Goal: Task Accomplishment & Management: Manage account settings

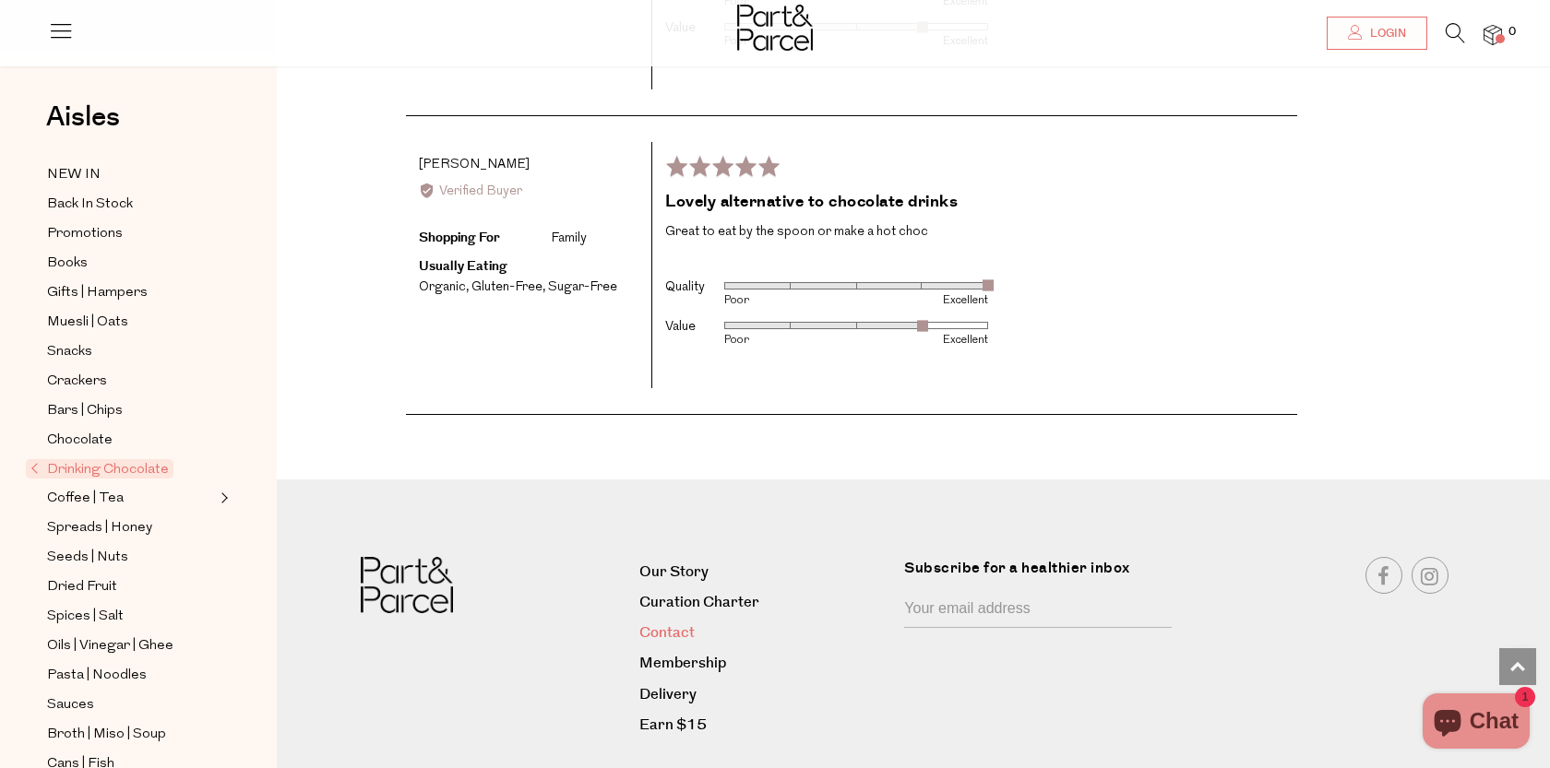
scroll to position [3780, 0]
click at [660, 622] on link "Contact" at bounding box center [764, 634] width 251 height 25
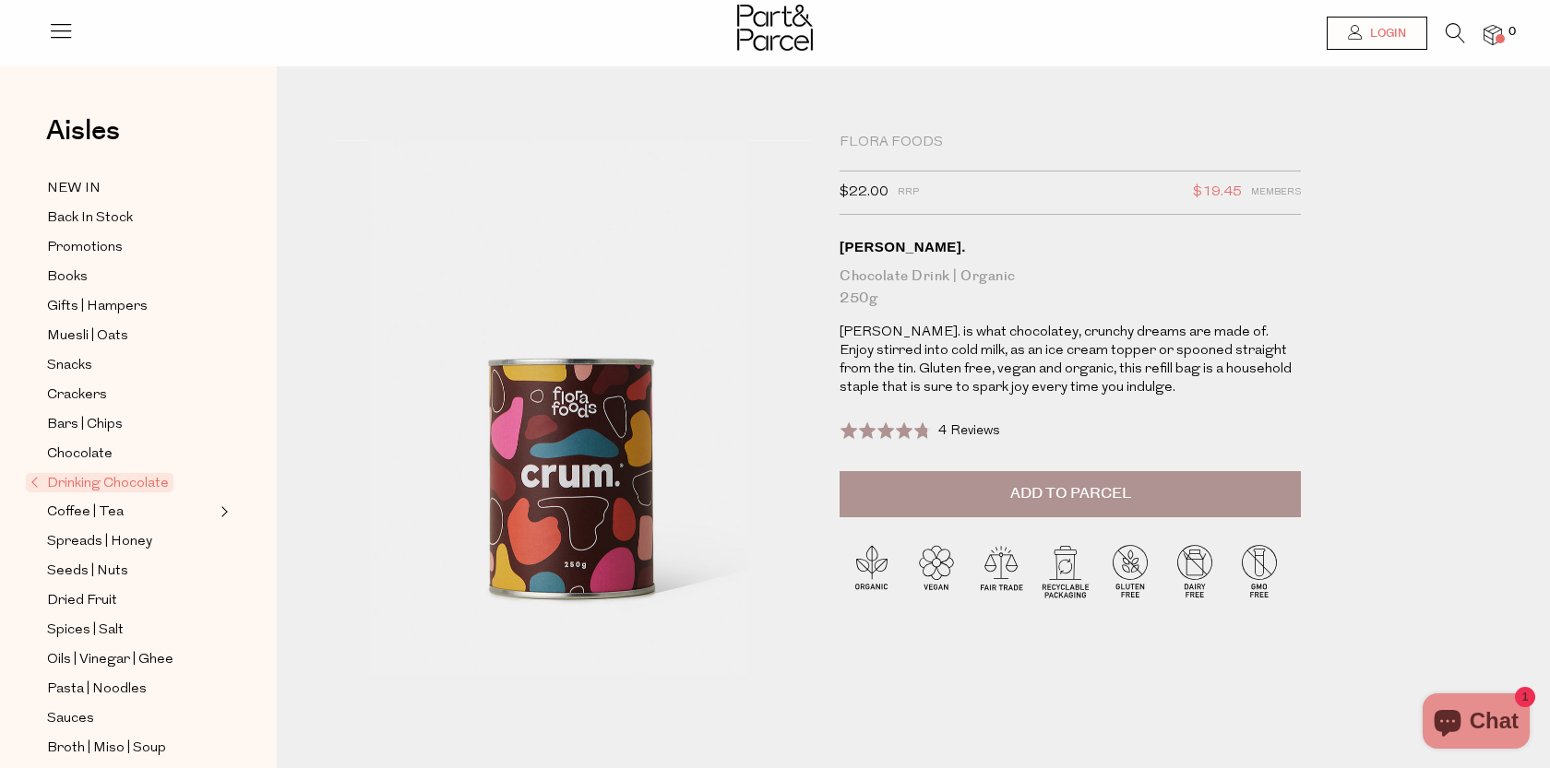
drag, startPoint x: 1396, startPoint y: 32, endPoint x: 1348, endPoint y: 81, distance: 69.1
click at [1396, 32] on span "Login" at bounding box center [1385, 34] width 41 height 16
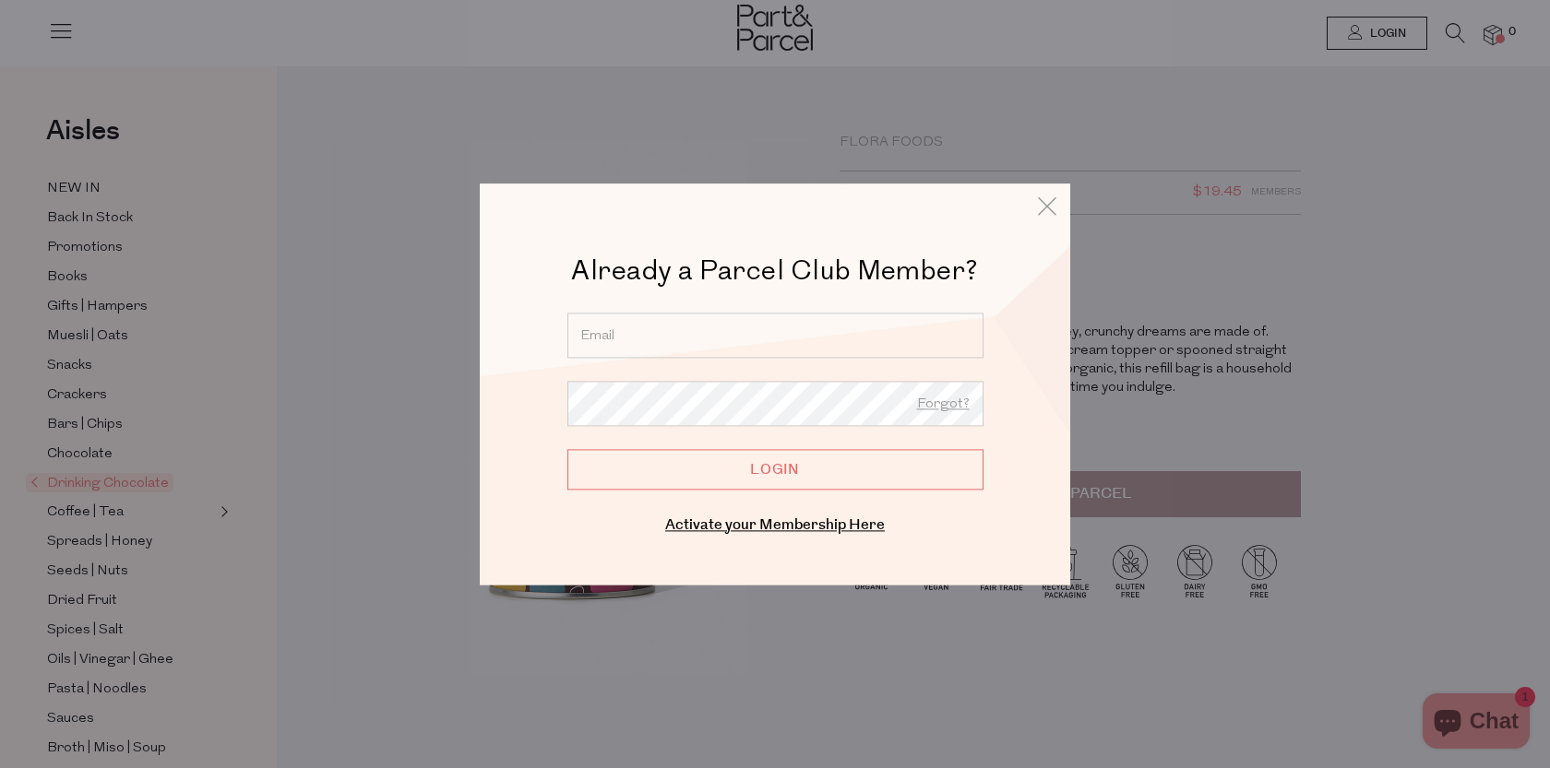
click at [703, 333] on input "email" at bounding box center [775, 335] width 416 height 45
type input "melgianna24@hotmail.com"
click at [744, 461] on input "Login" at bounding box center [775, 469] width 416 height 41
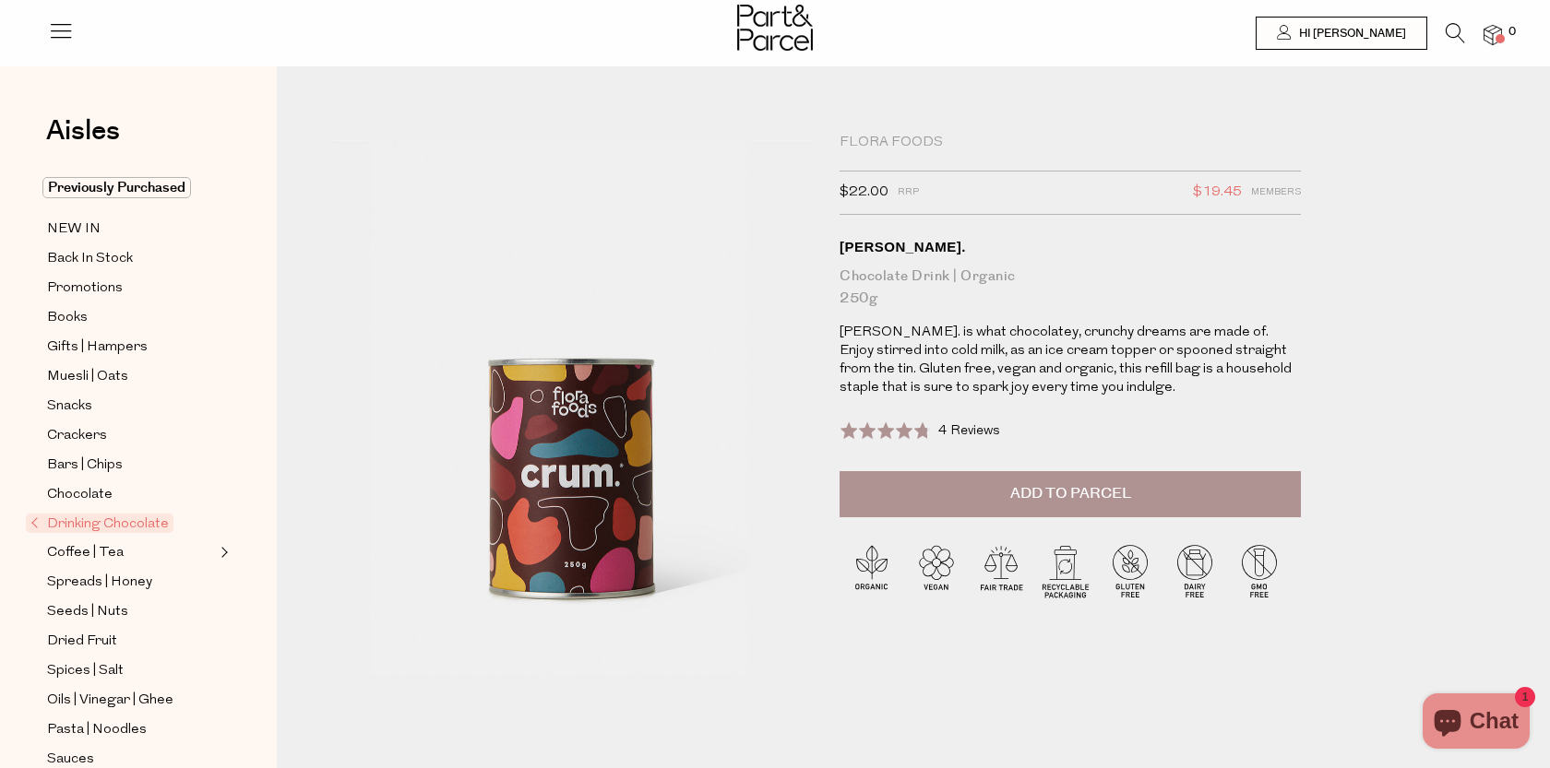
drag, startPoint x: 1025, startPoint y: 490, endPoint x: 1012, endPoint y: 488, distance: 13.0
click at [1024, 490] on span "Add to Parcel" at bounding box center [1070, 493] width 121 height 21
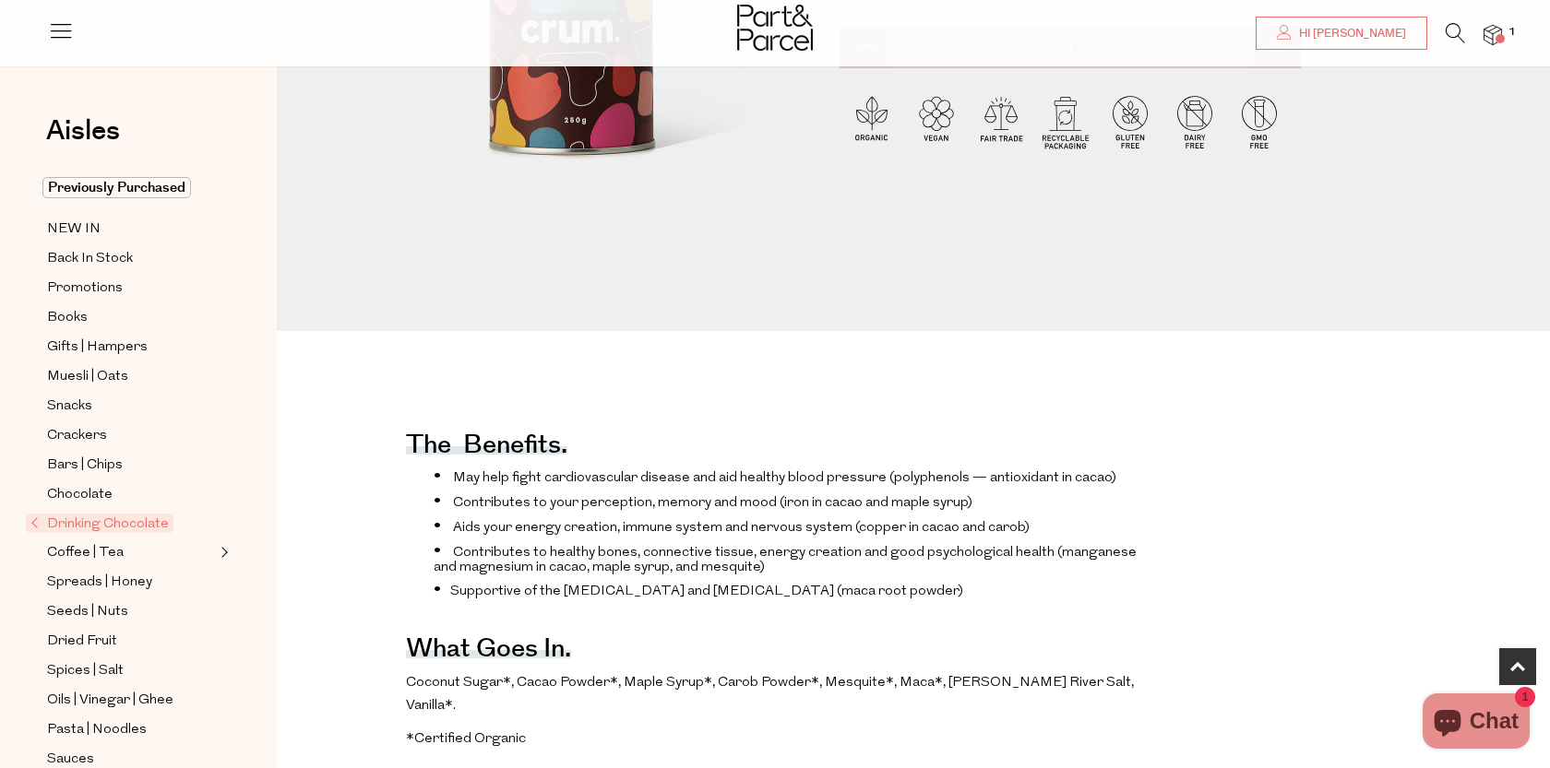
scroll to position [463, 0]
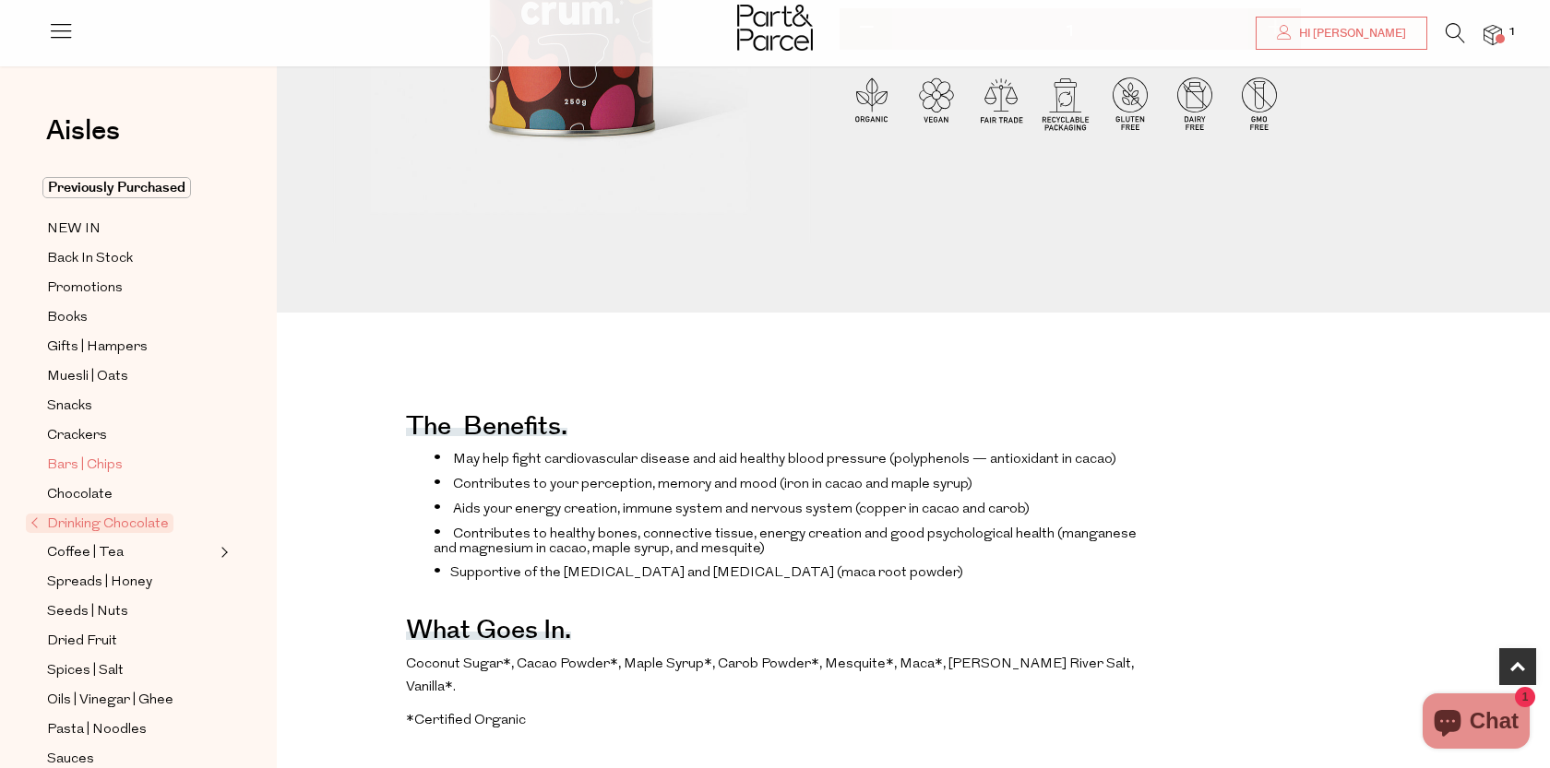
click at [88, 462] on span "Bars | Chips" at bounding box center [85, 466] width 76 height 22
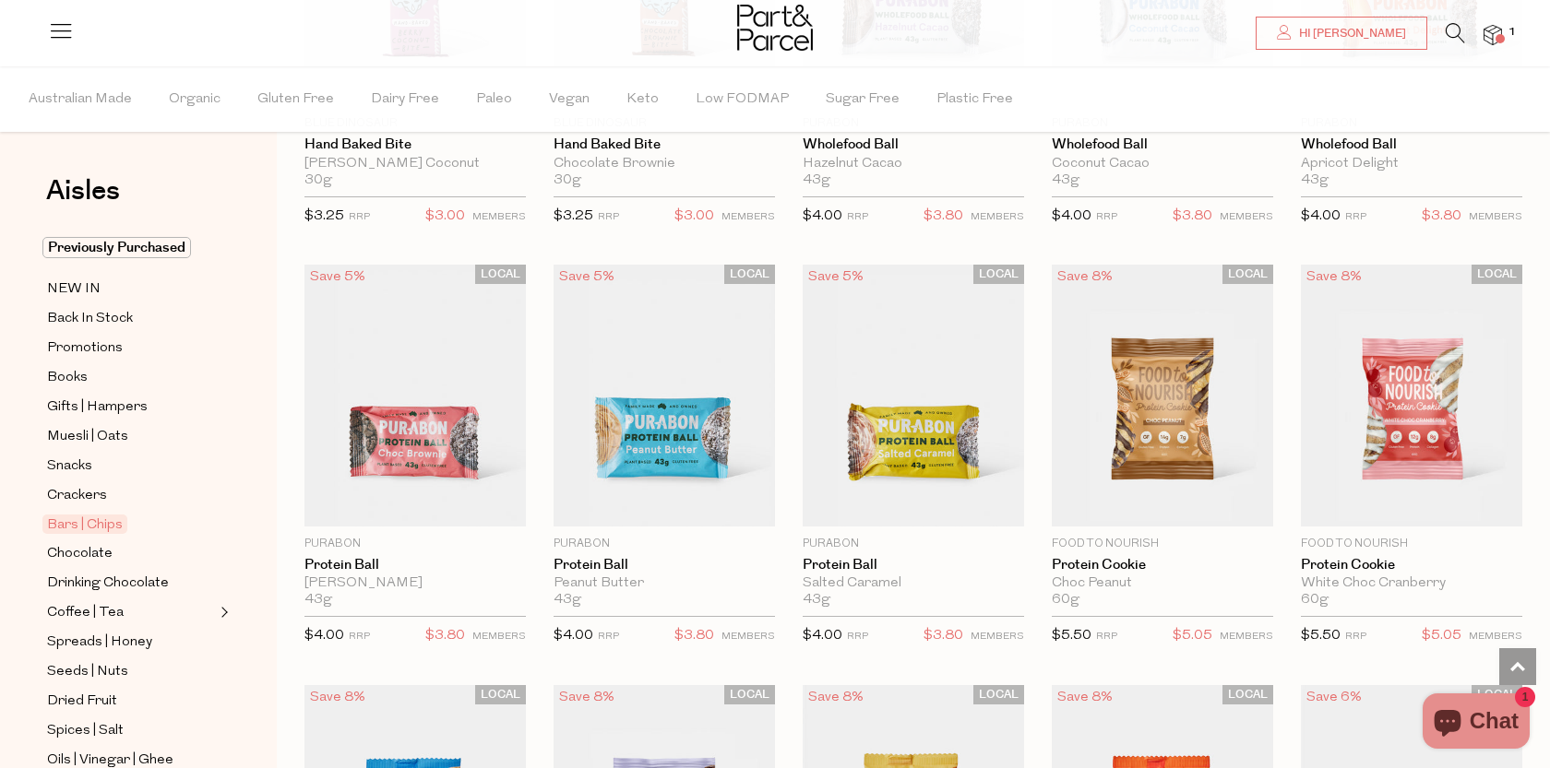
scroll to position [3884, 0]
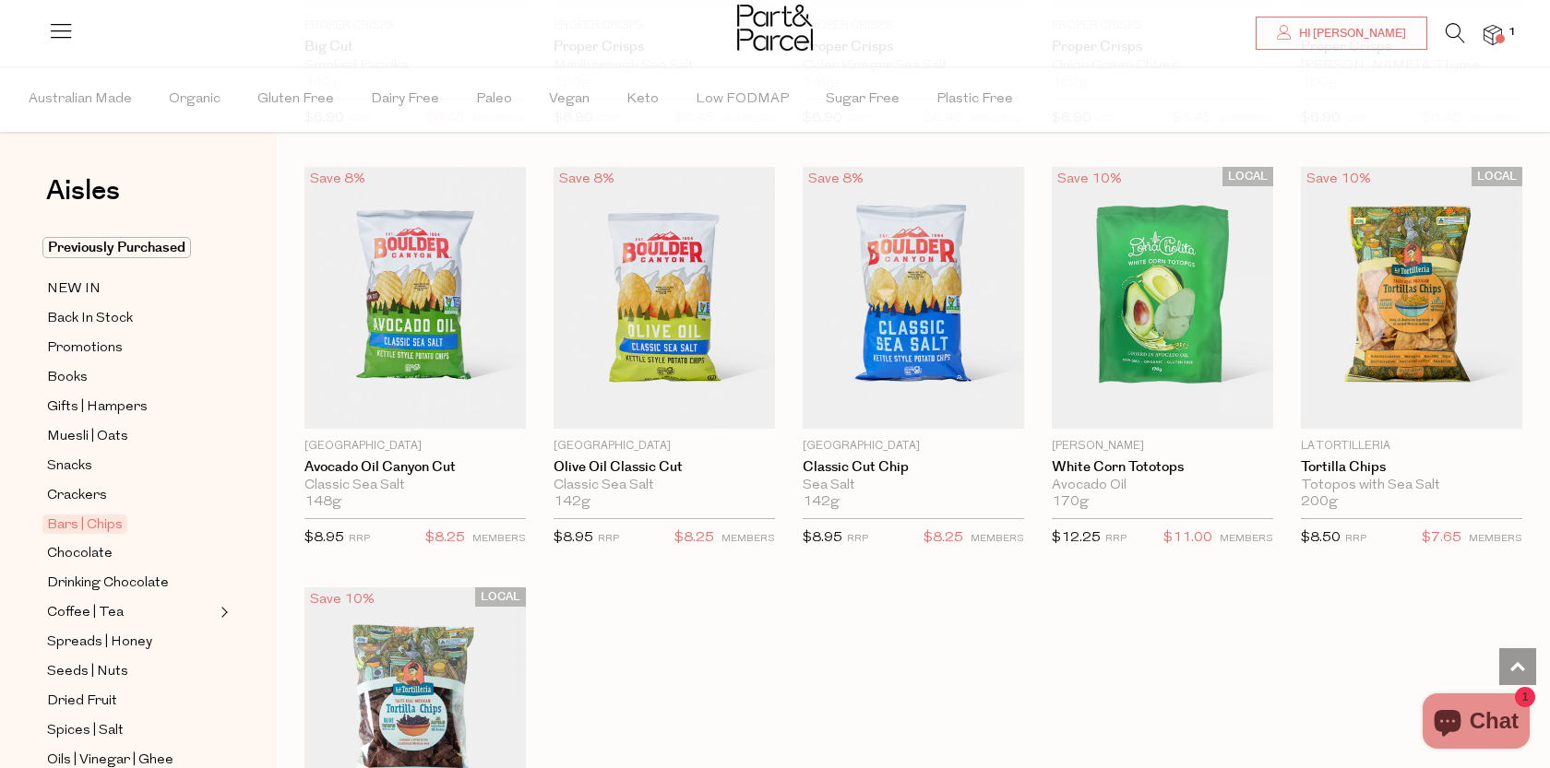
scroll to position [5452, 0]
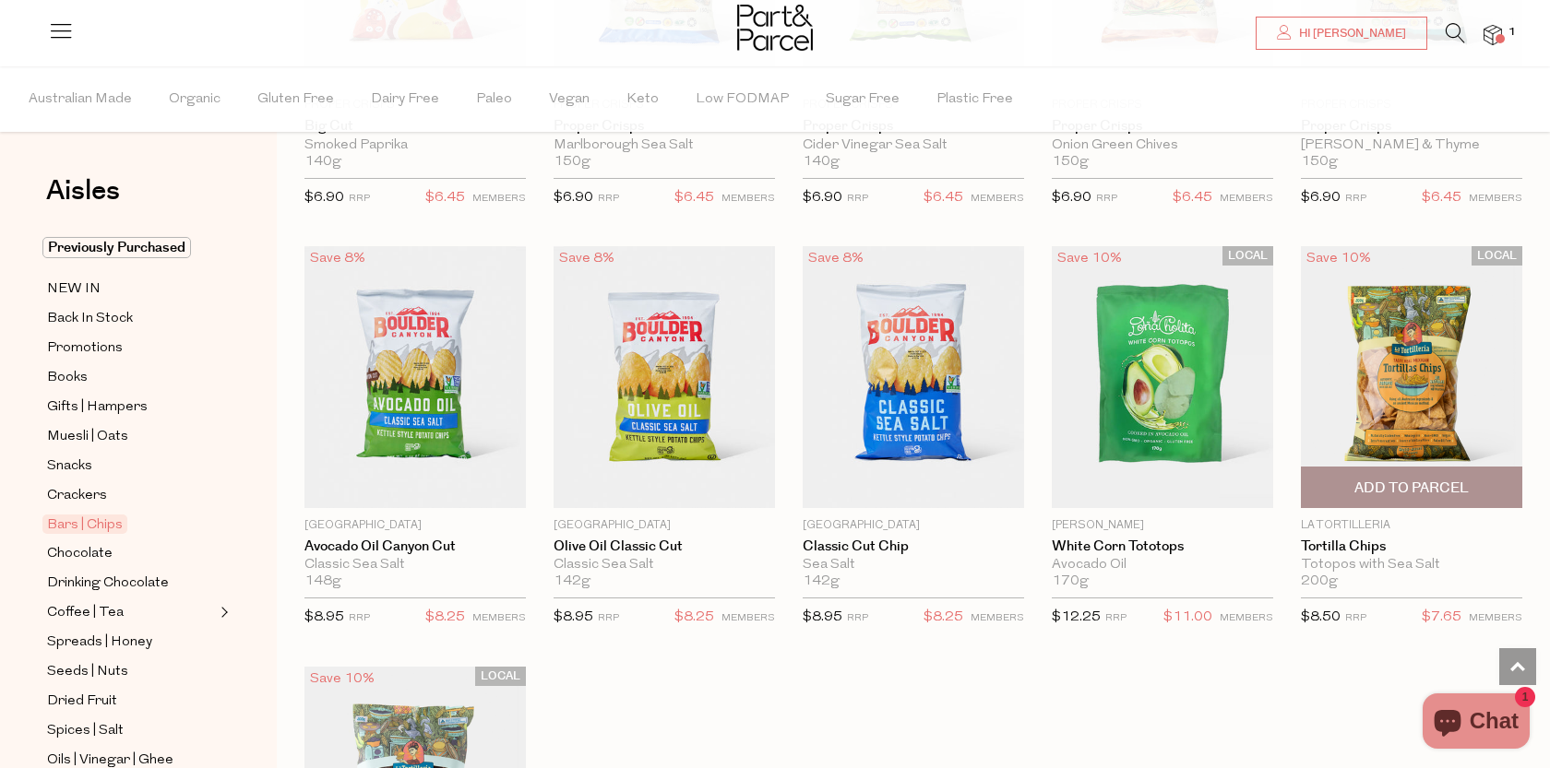
click at [1369, 406] on img at bounding box center [1411, 376] width 221 height 261
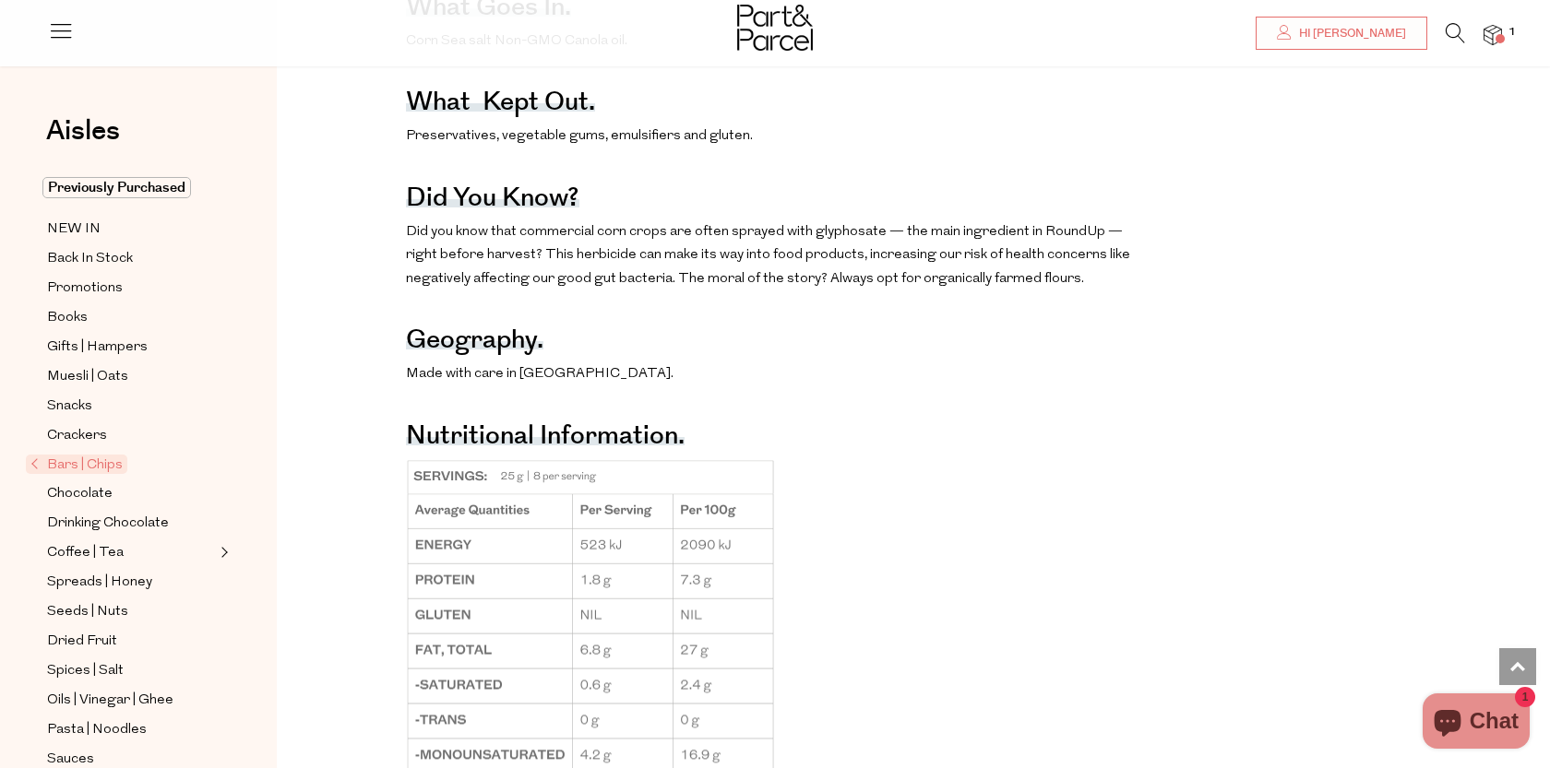
scroll to position [1019, 0]
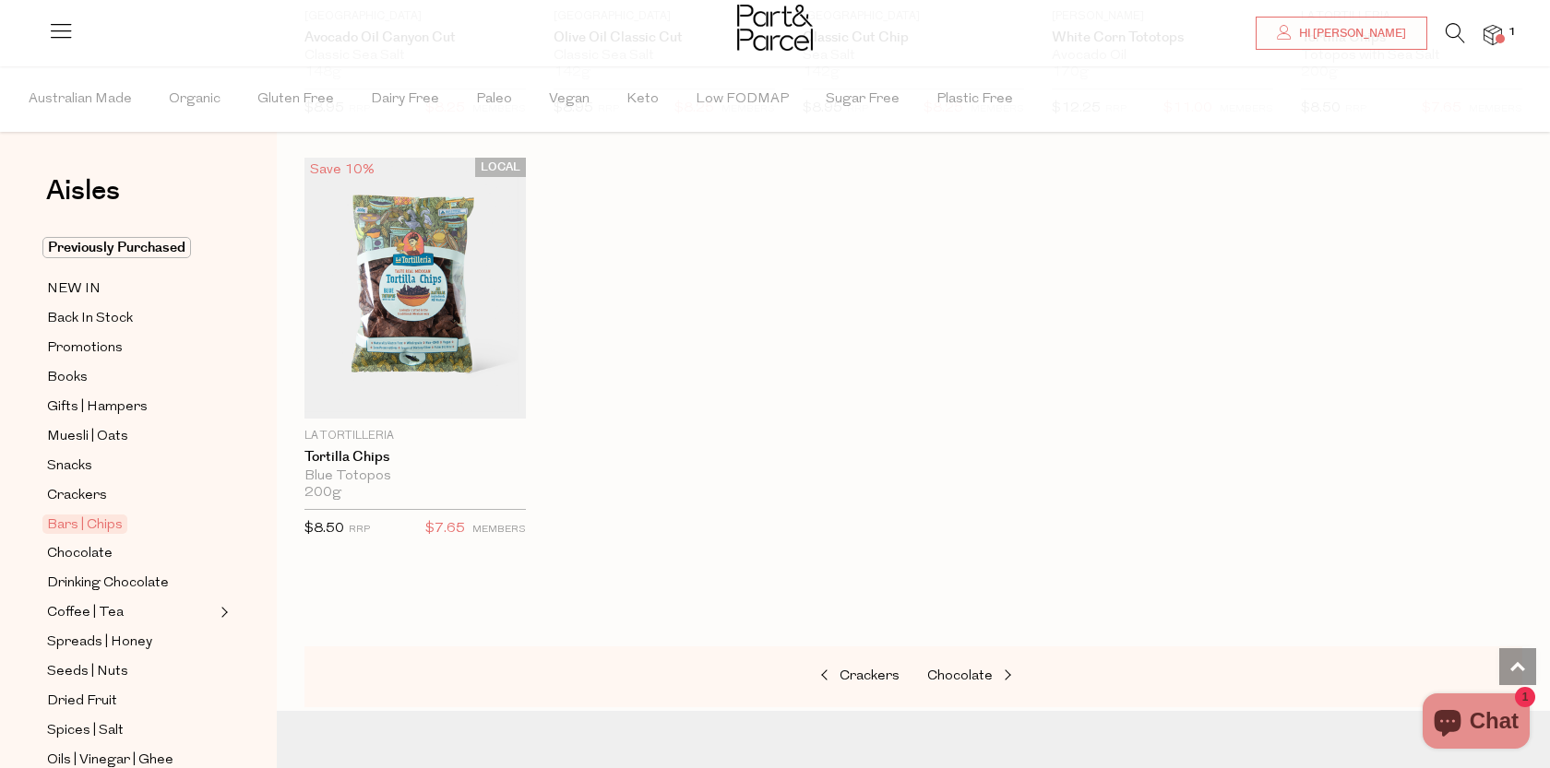
scroll to position [2043, 0]
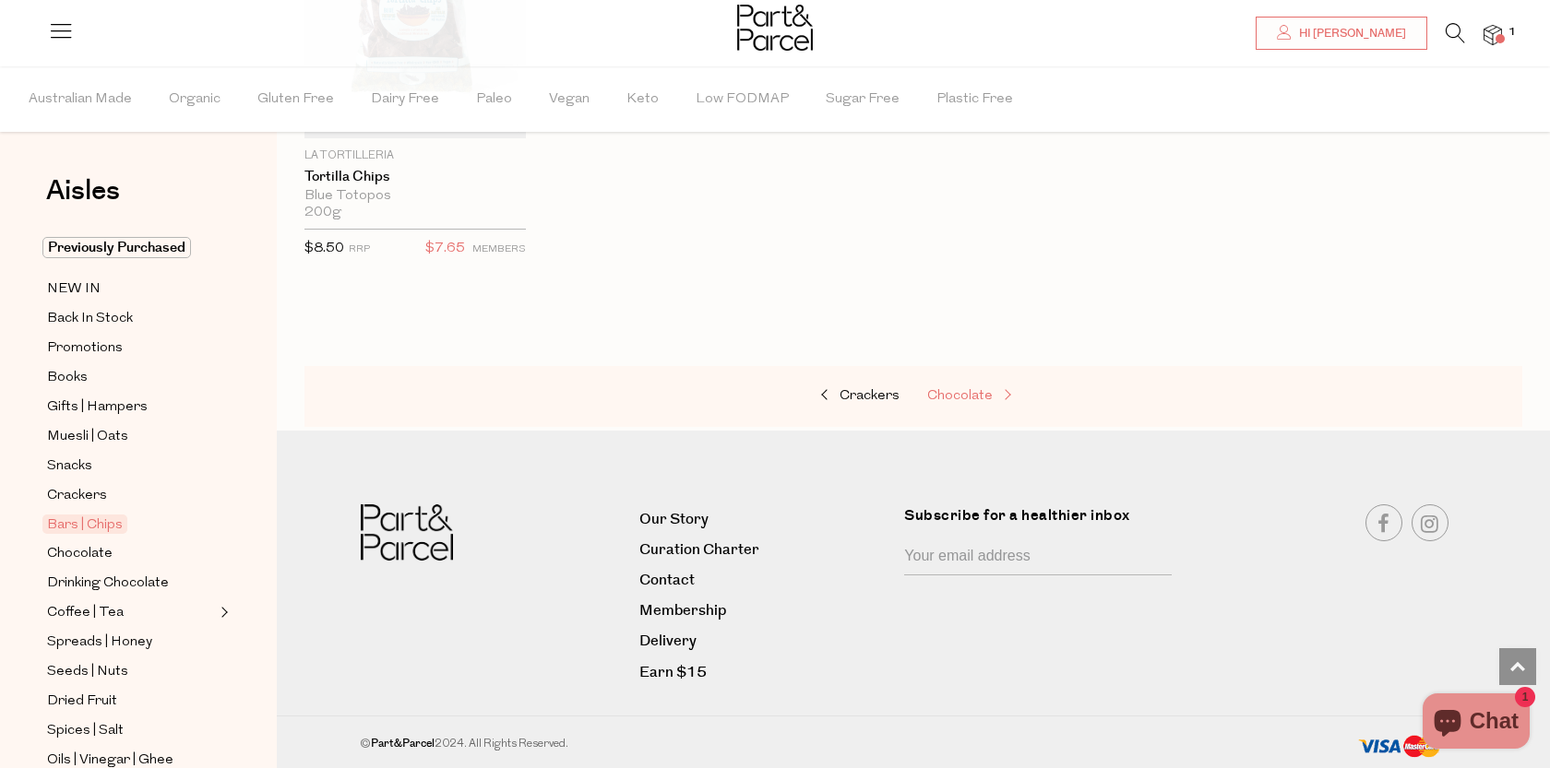
click at [957, 396] on span "Chocolate" at bounding box center [959, 396] width 65 height 14
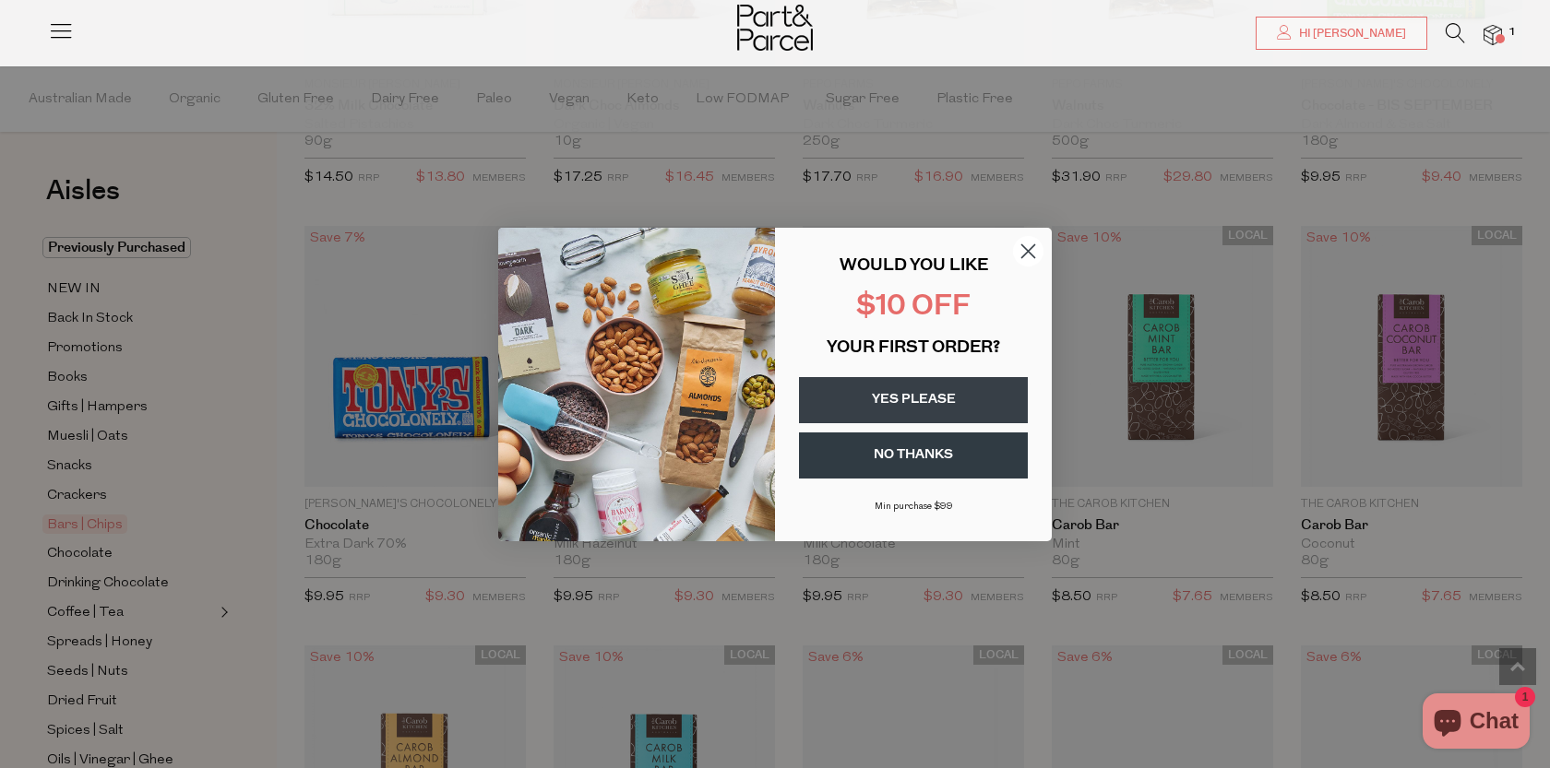
scroll to position [7891, 0]
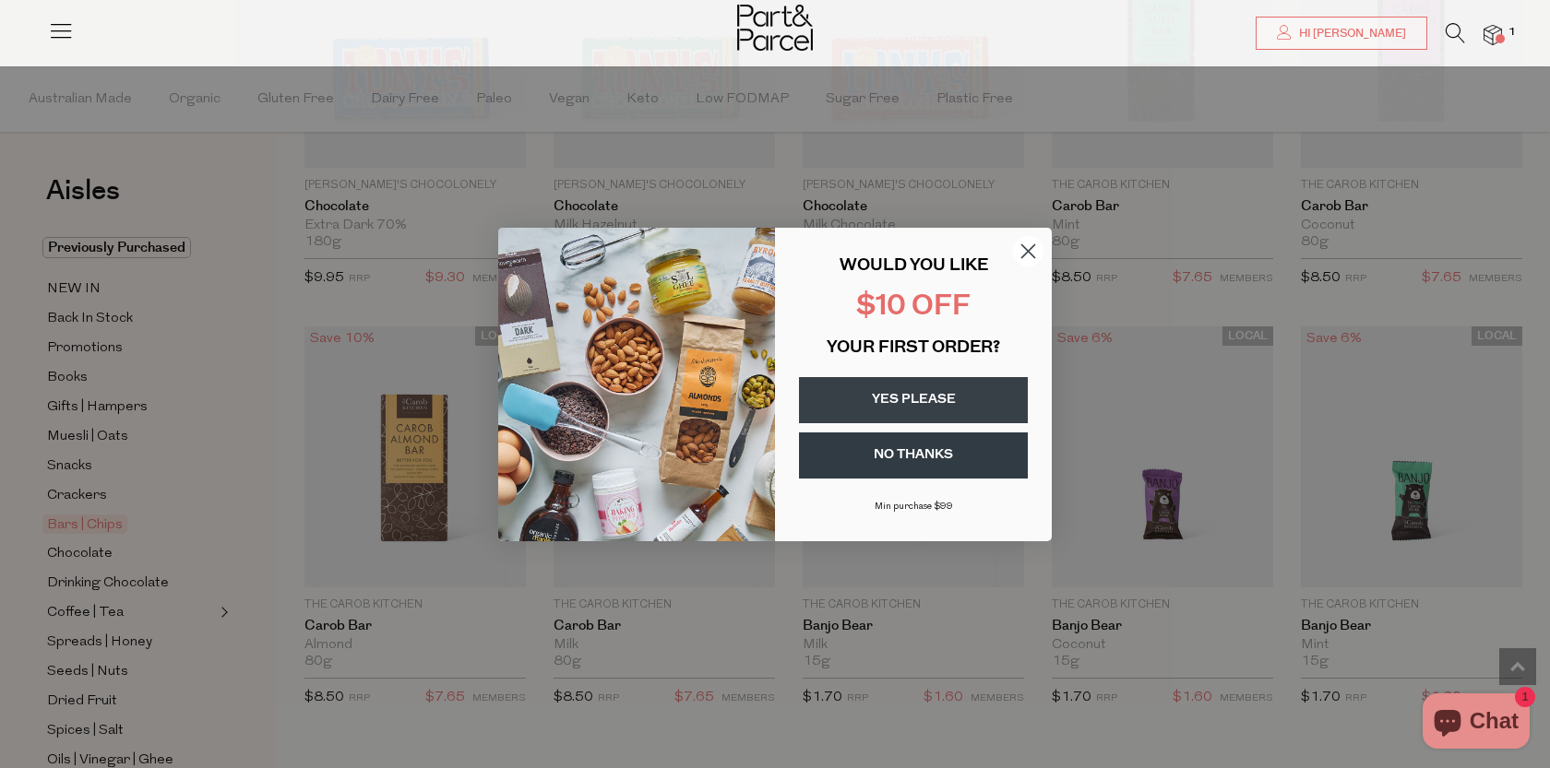
click at [921, 447] on button "NO THANKS" at bounding box center [913, 456] width 229 height 46
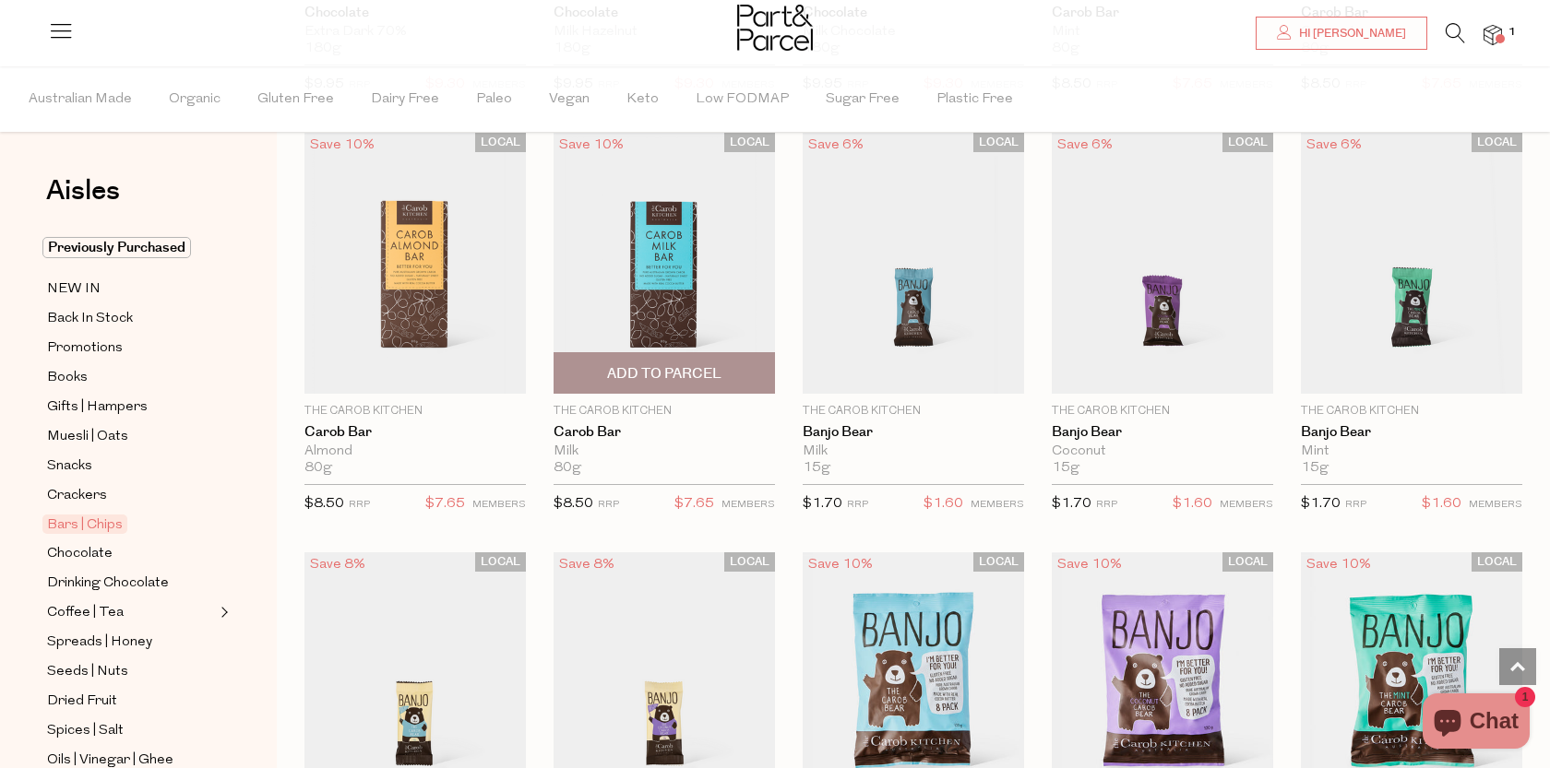
scroll to position [8084, 0]
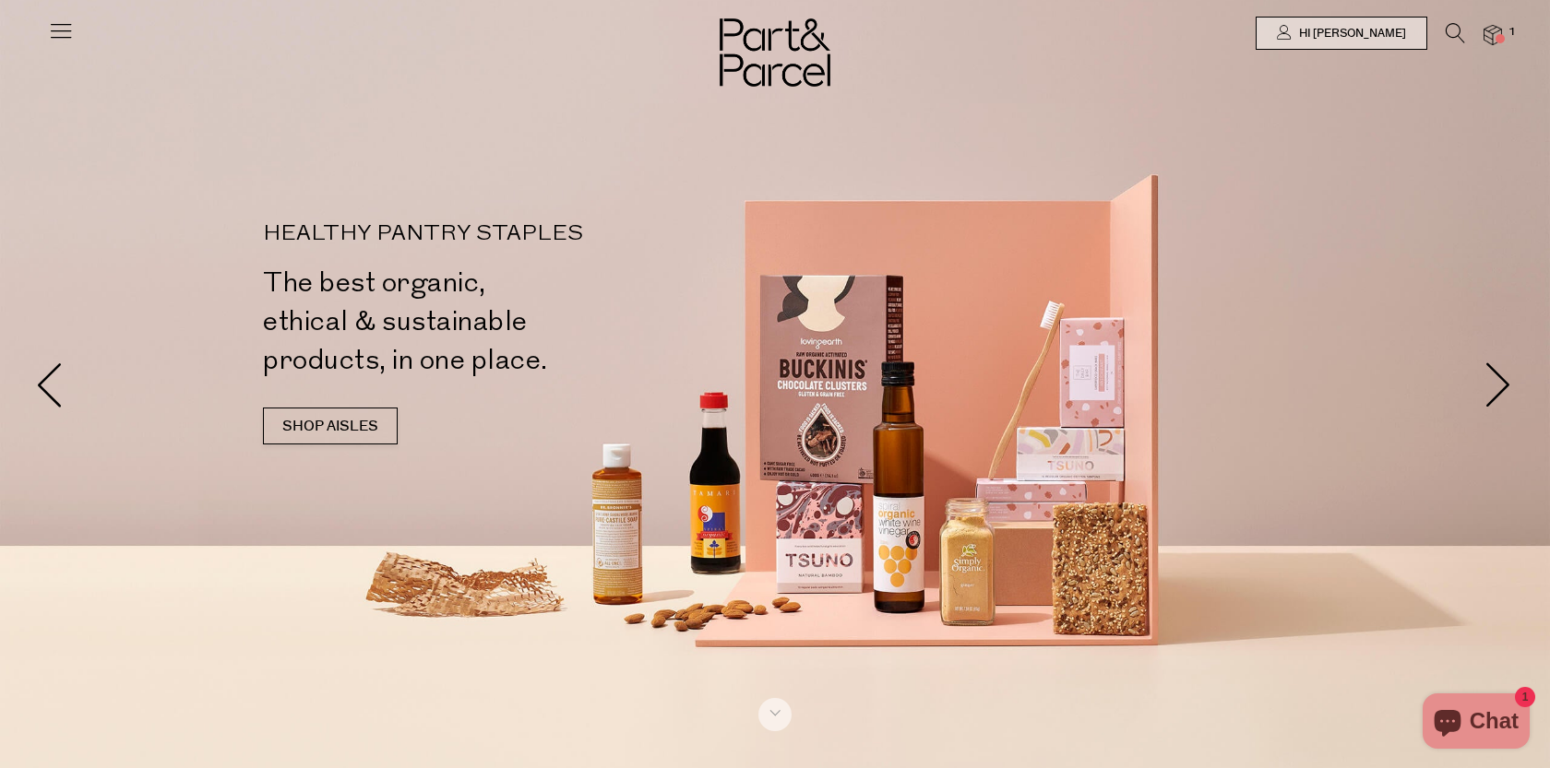
click at [1460, 24] on icon at bounding box center [1454, 33] width 19 height 20
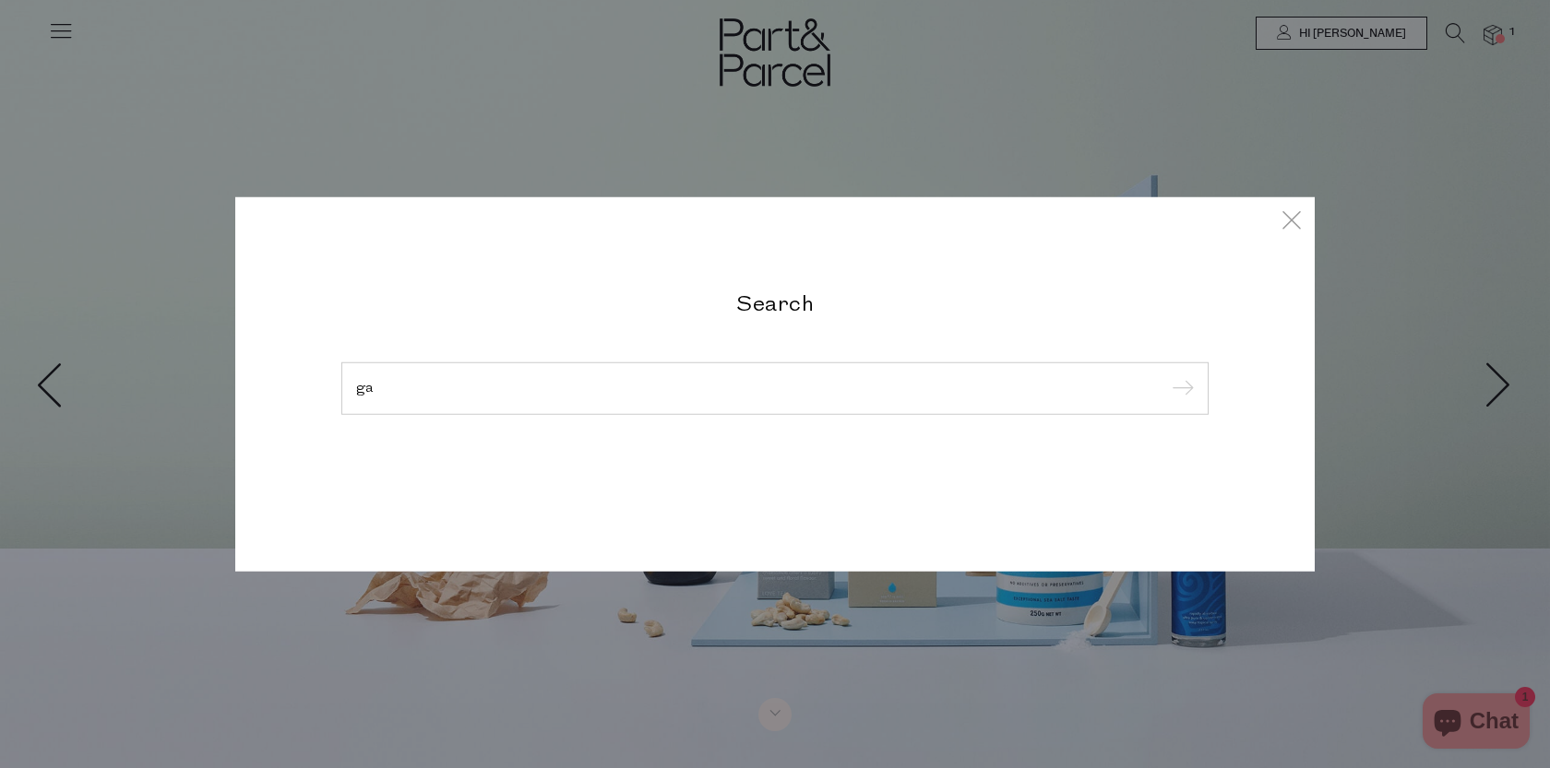
type input "g"
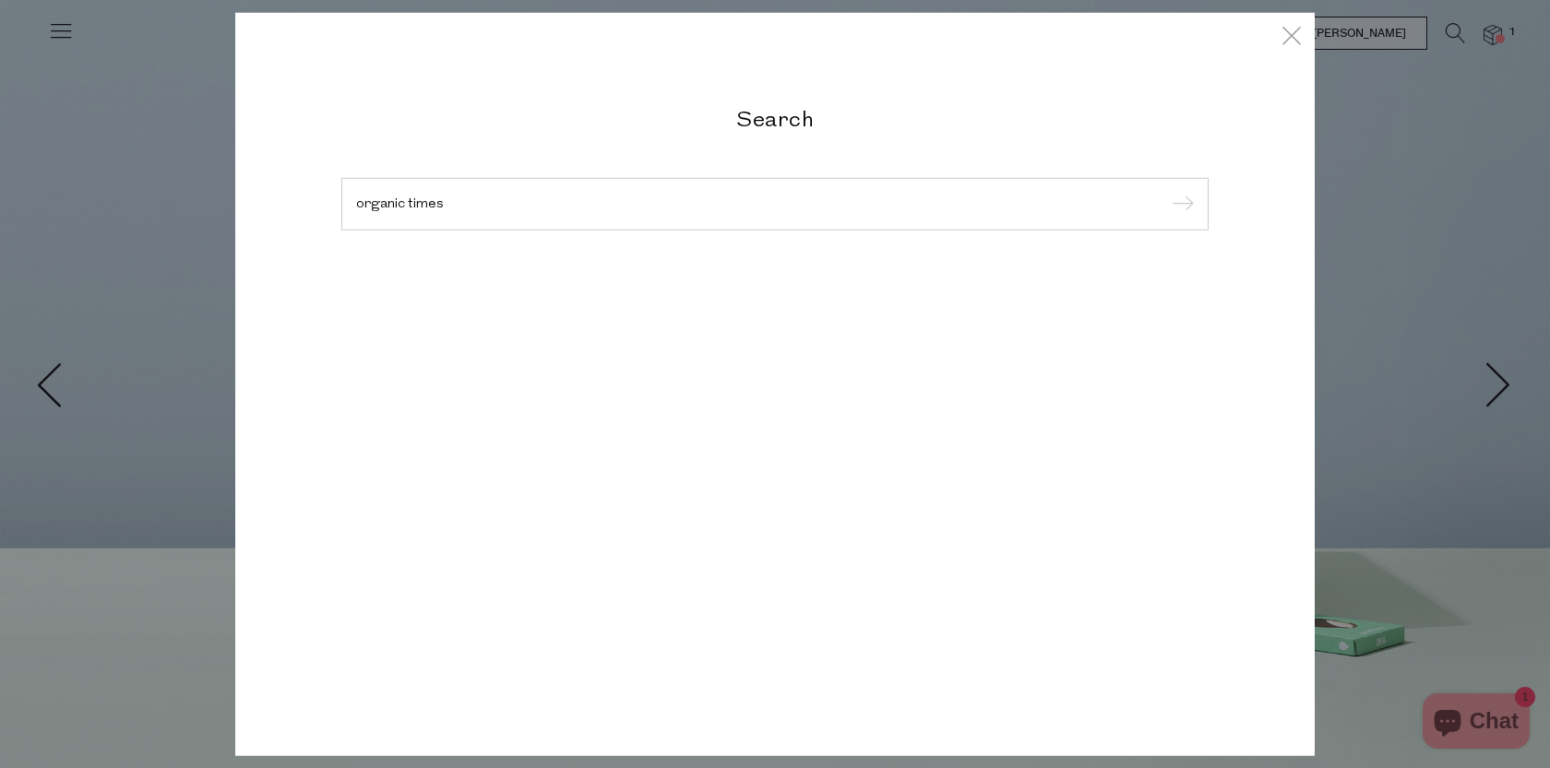
type input "organic times"
click at [1166, 191] on input "submit" at bounding box center [1180, 205] width 28 height 28
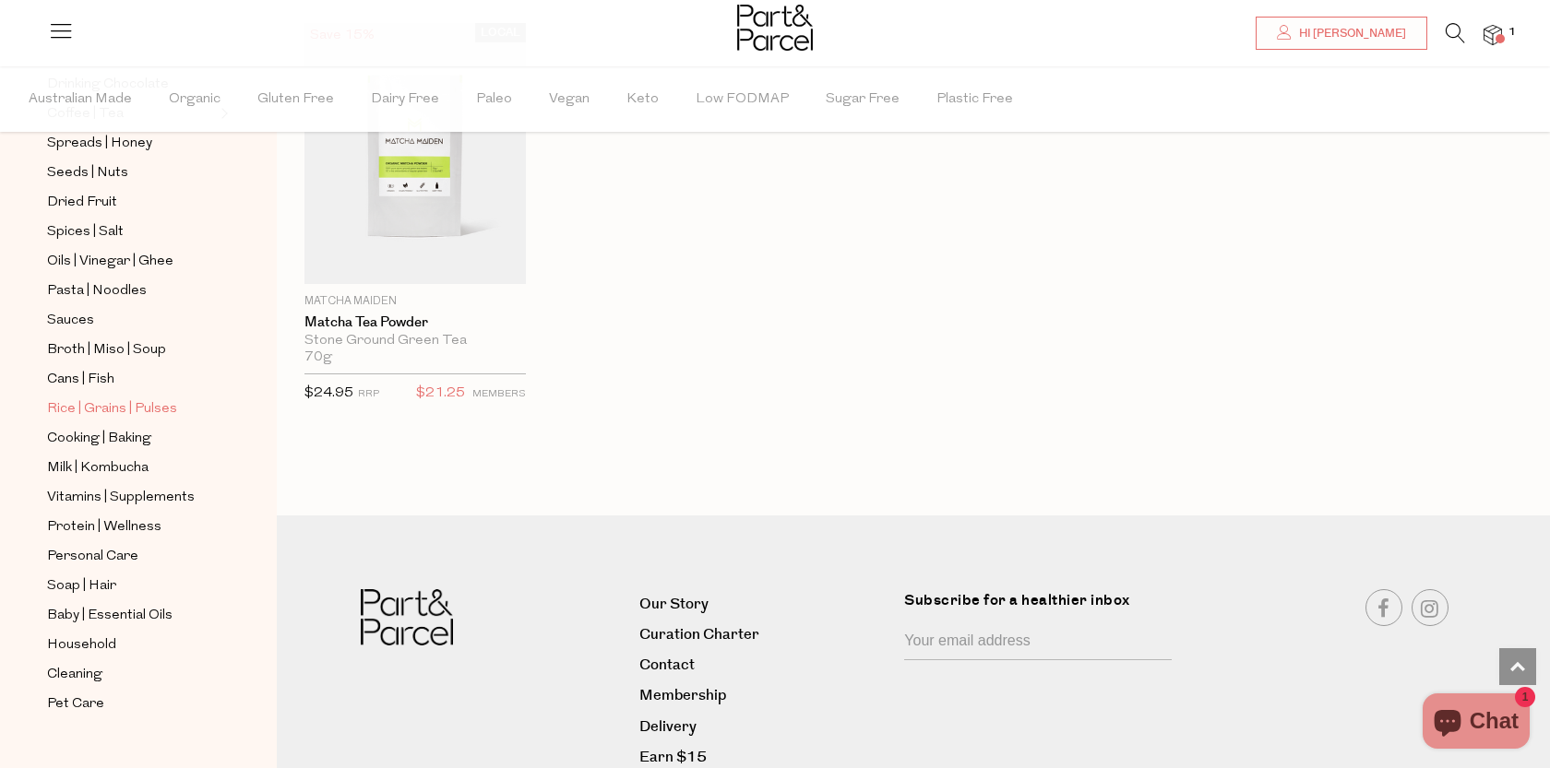
scroll to position [528, 0]
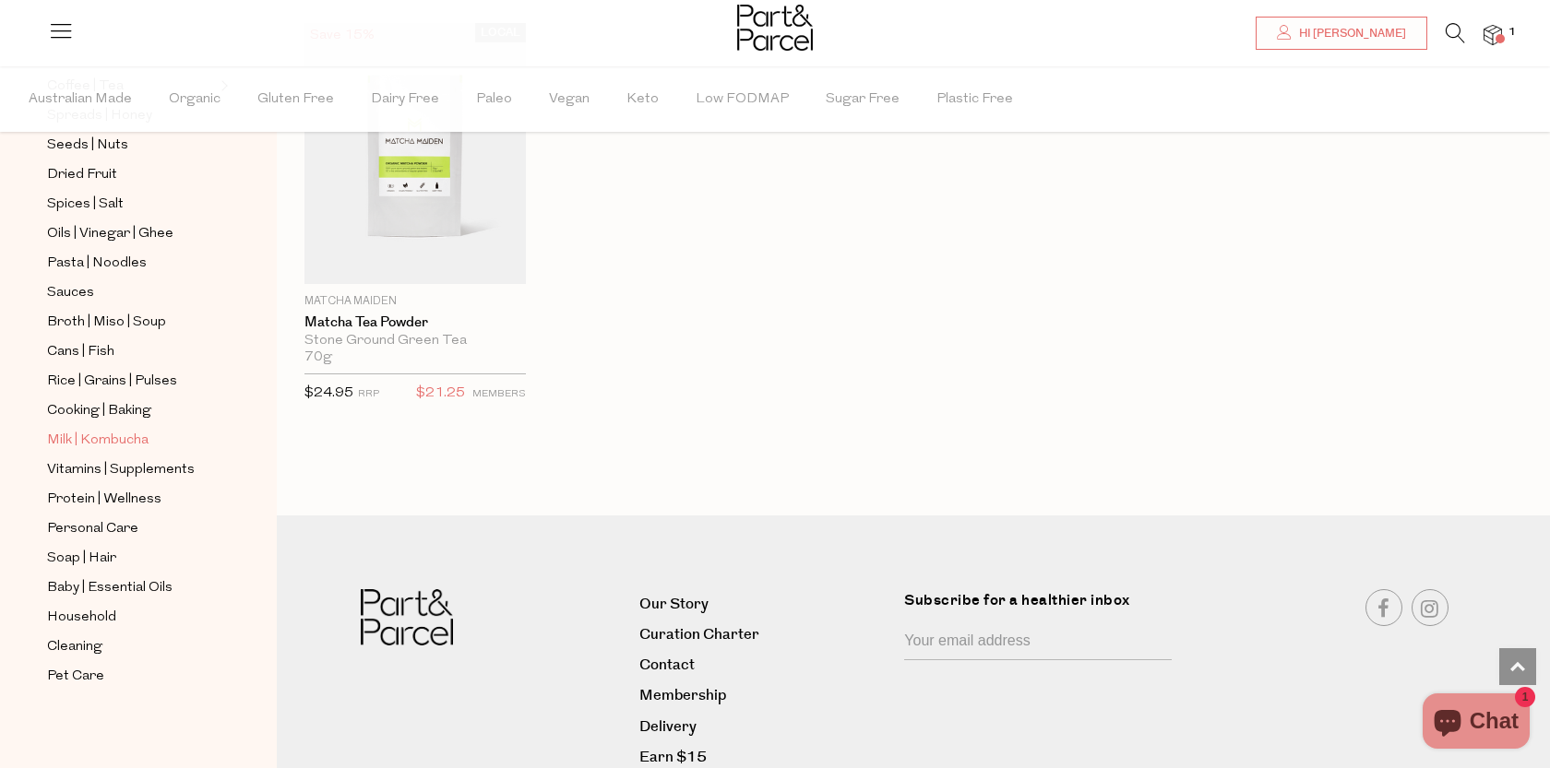
click at [122, 443] on span "Milk | Kombucha" at bounding box center [97, 441] width 101 height 22
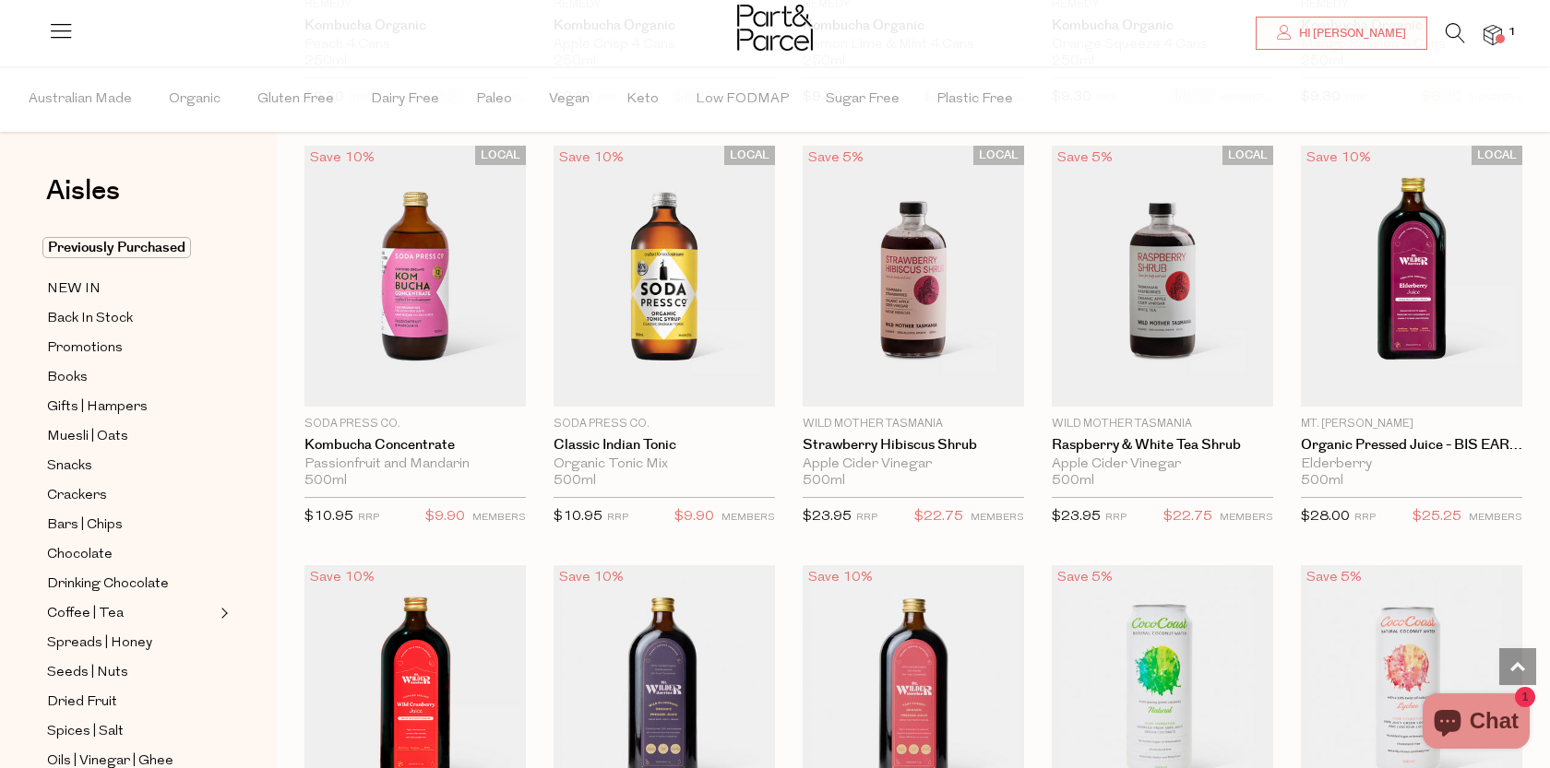
scroll to position [1720, 0]
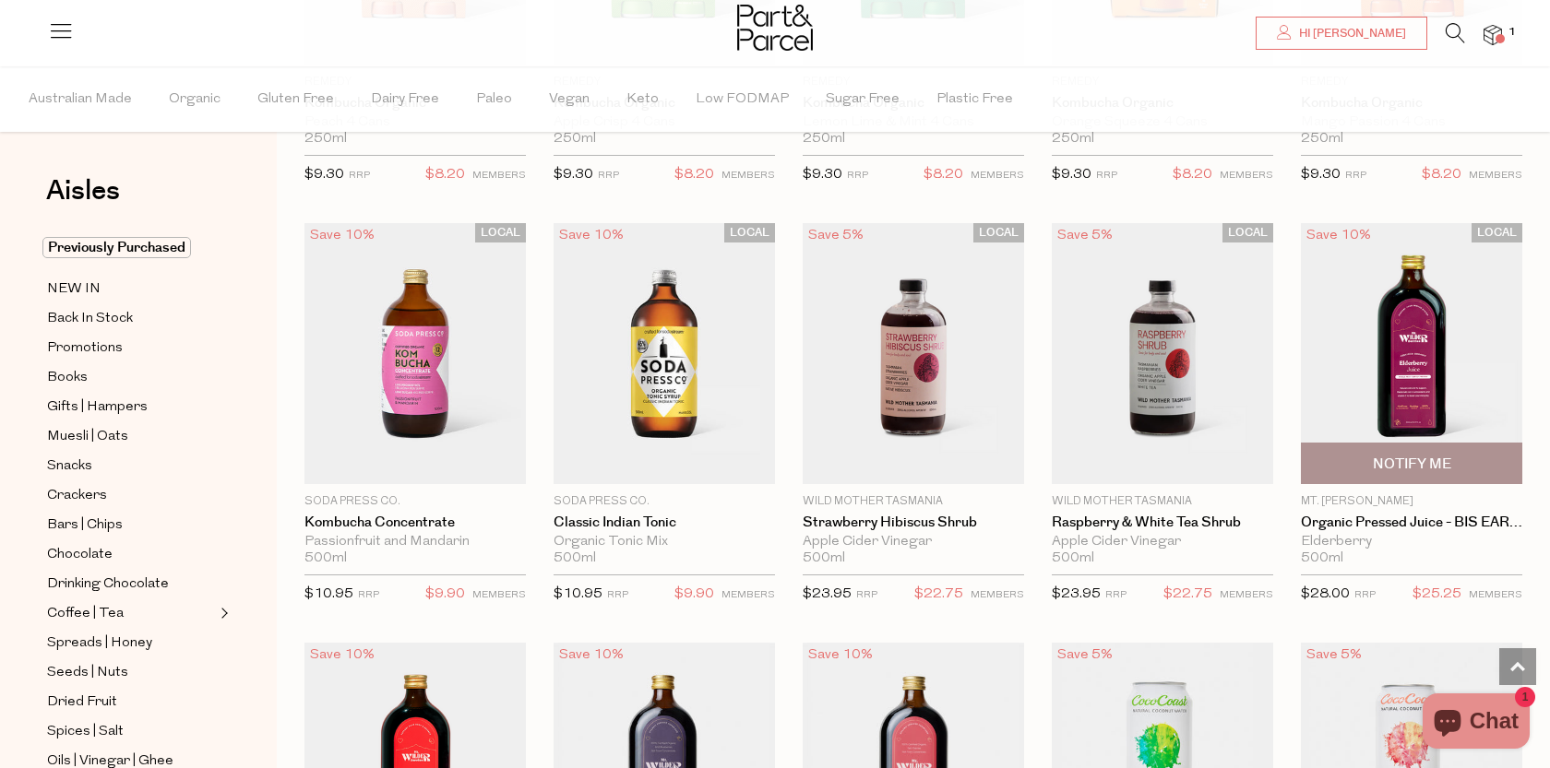
click at [1373, 359] on img at bounding box center [1411, 353] width 221 height 261
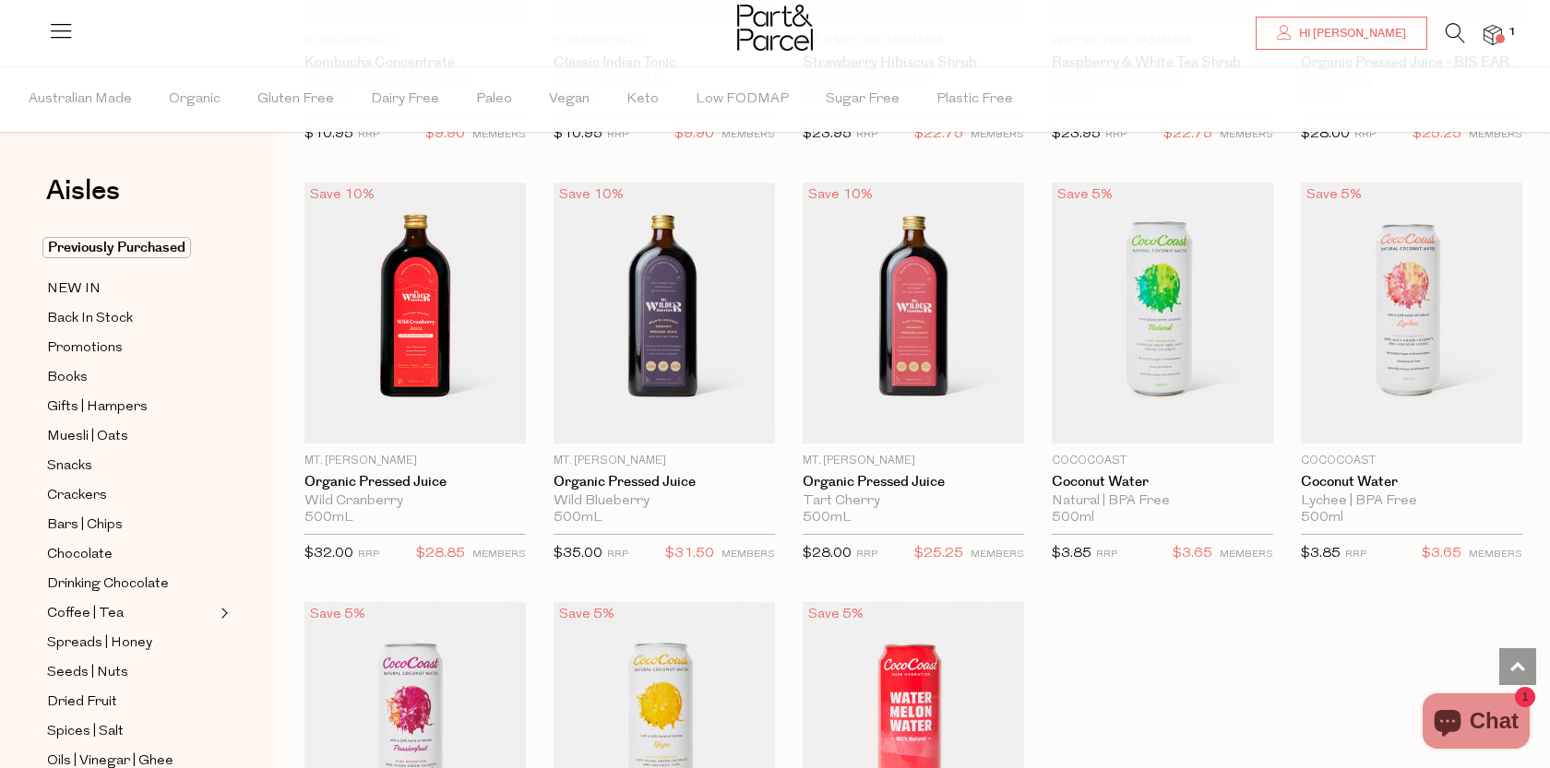
scroll to position [2184, 0]
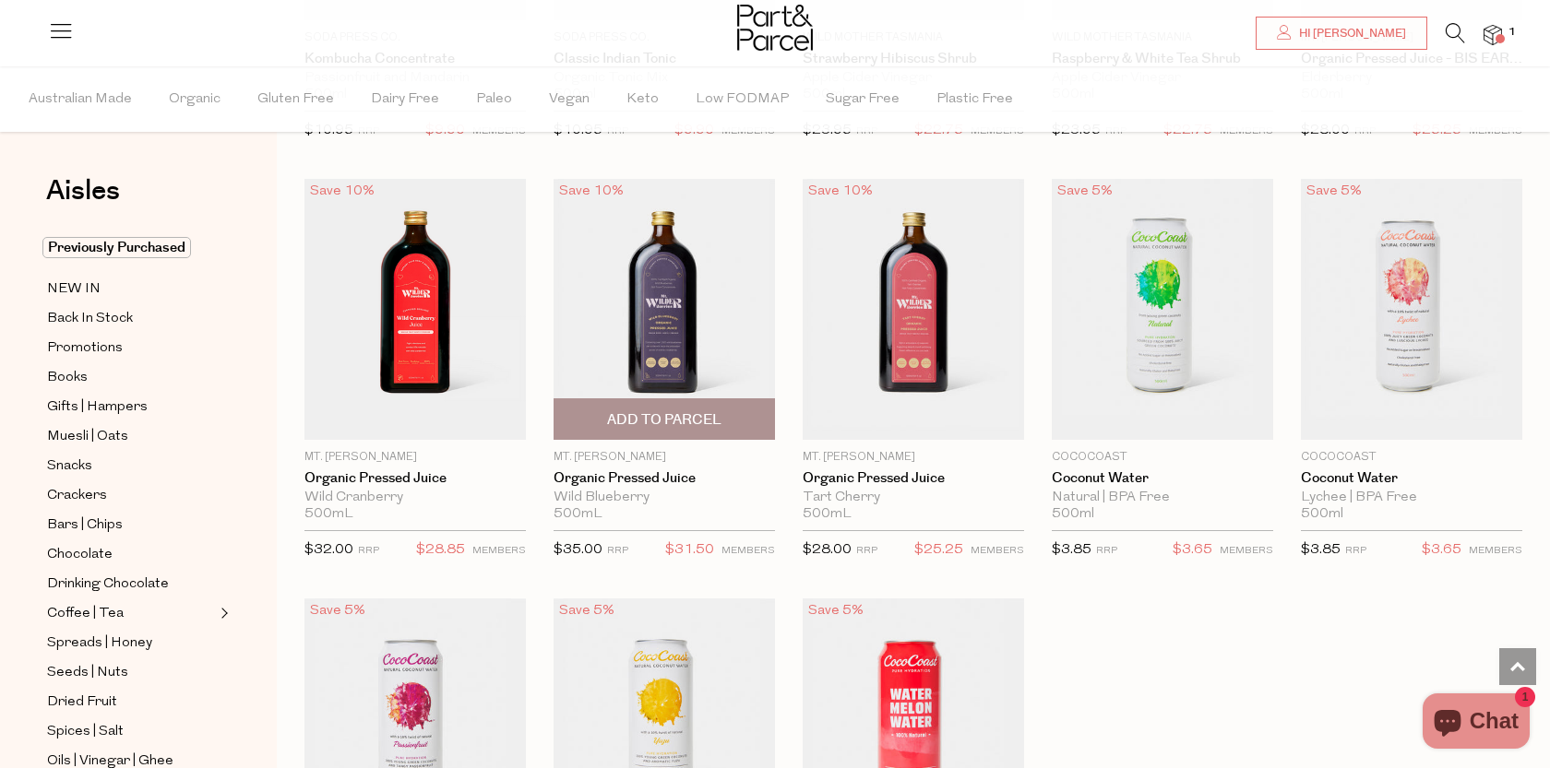
click at [695, 318] on img at bounding box center [663, 309] width 221 height 261
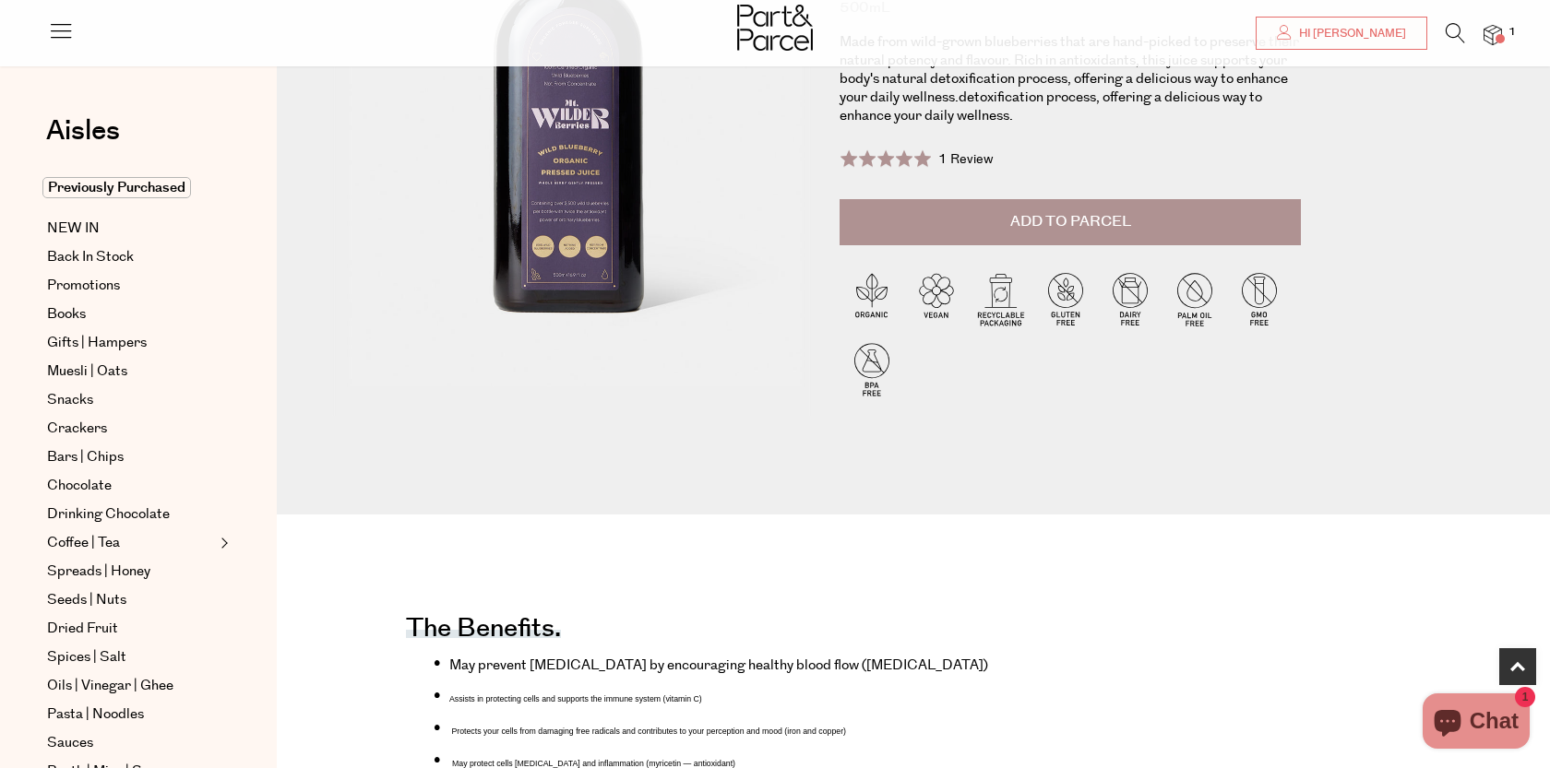
scroll to position [513, 0]
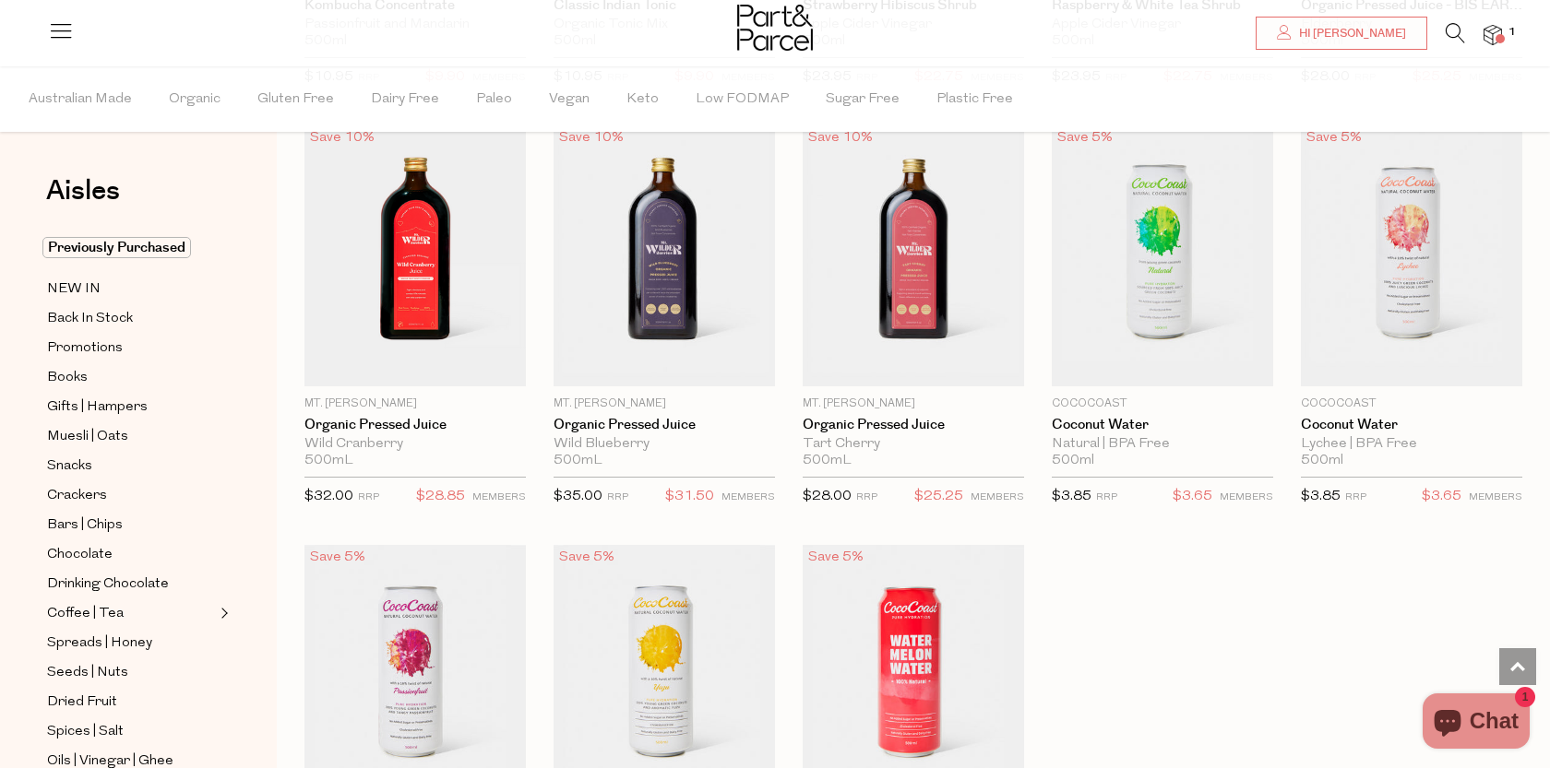
scroll to position [2118, 0]
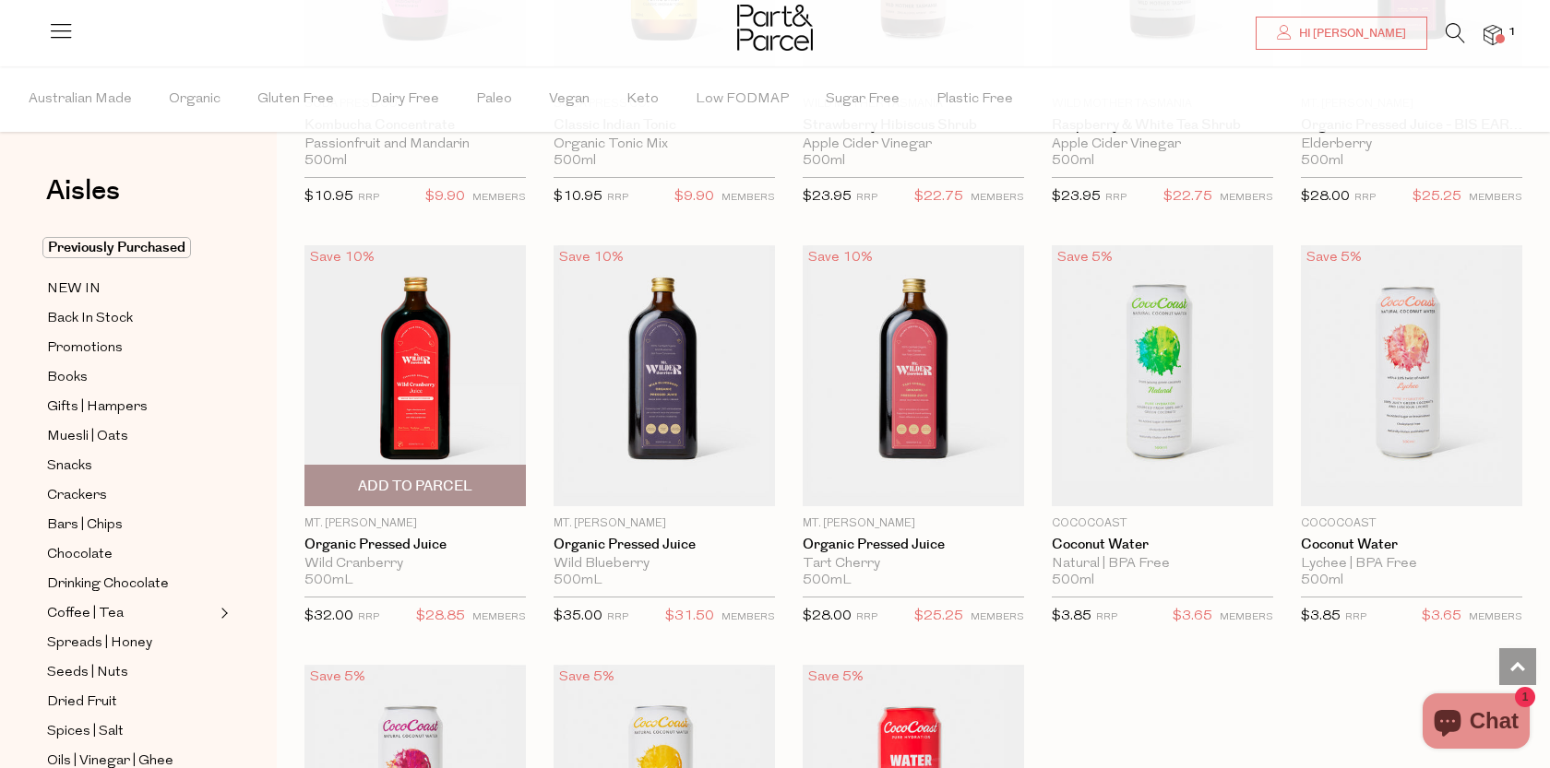
click at [464, 341] on img at bounding box center [414, 375] width 221 height 261
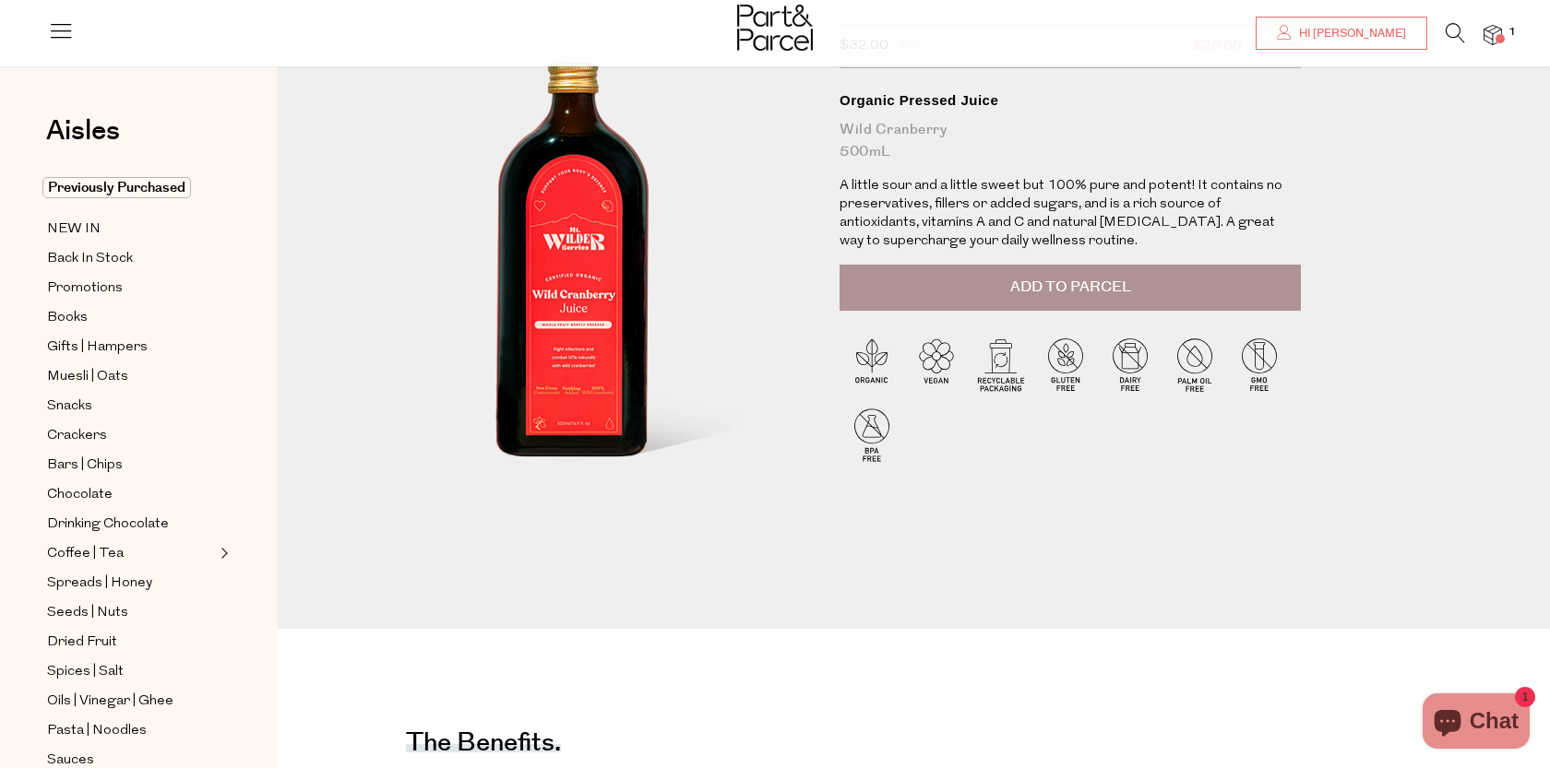
scroll to position [144, 0]
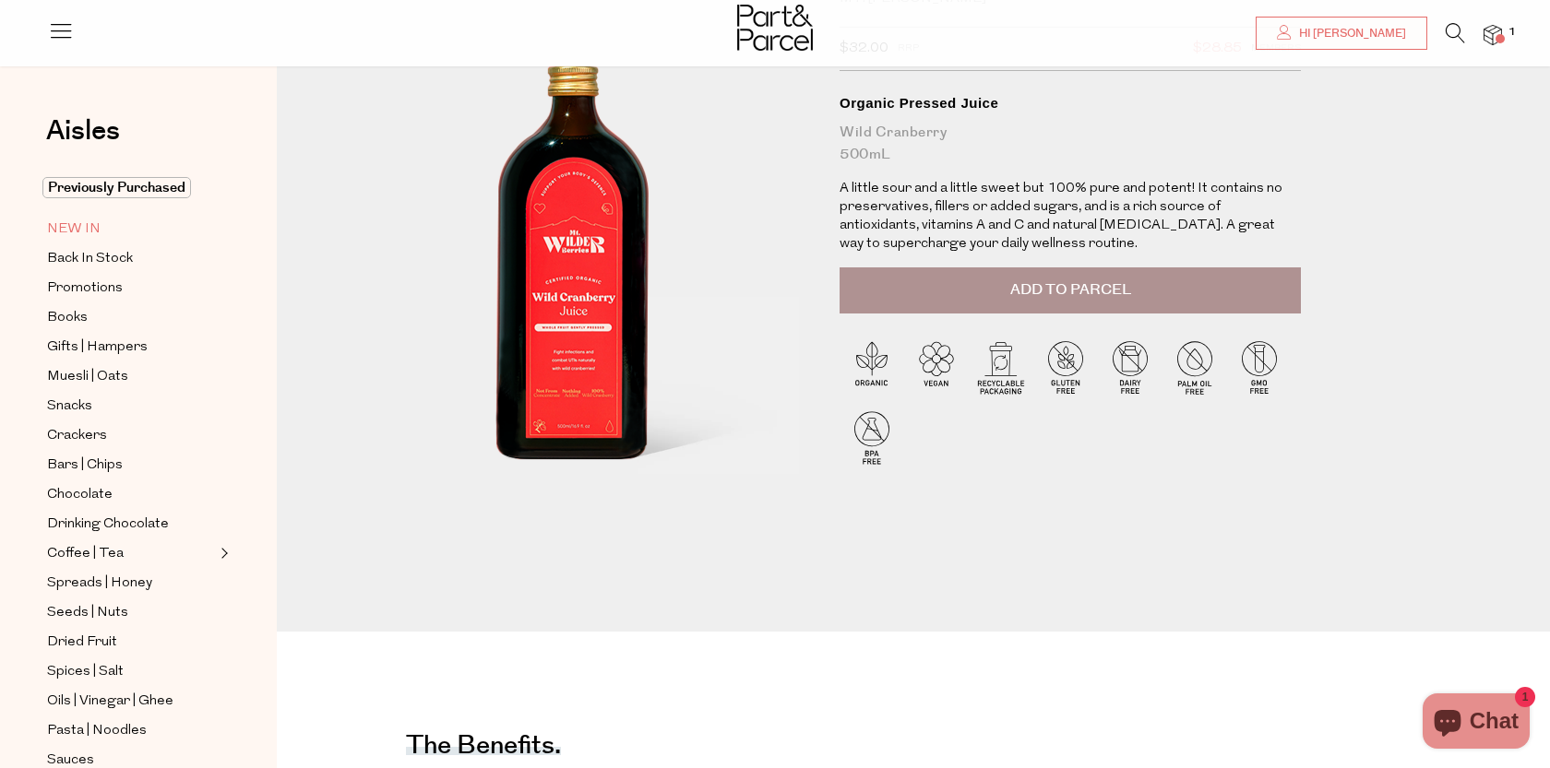
click at [95, 224] on span "NEW IN" at bounding box center [73, 230] width 53 height 22
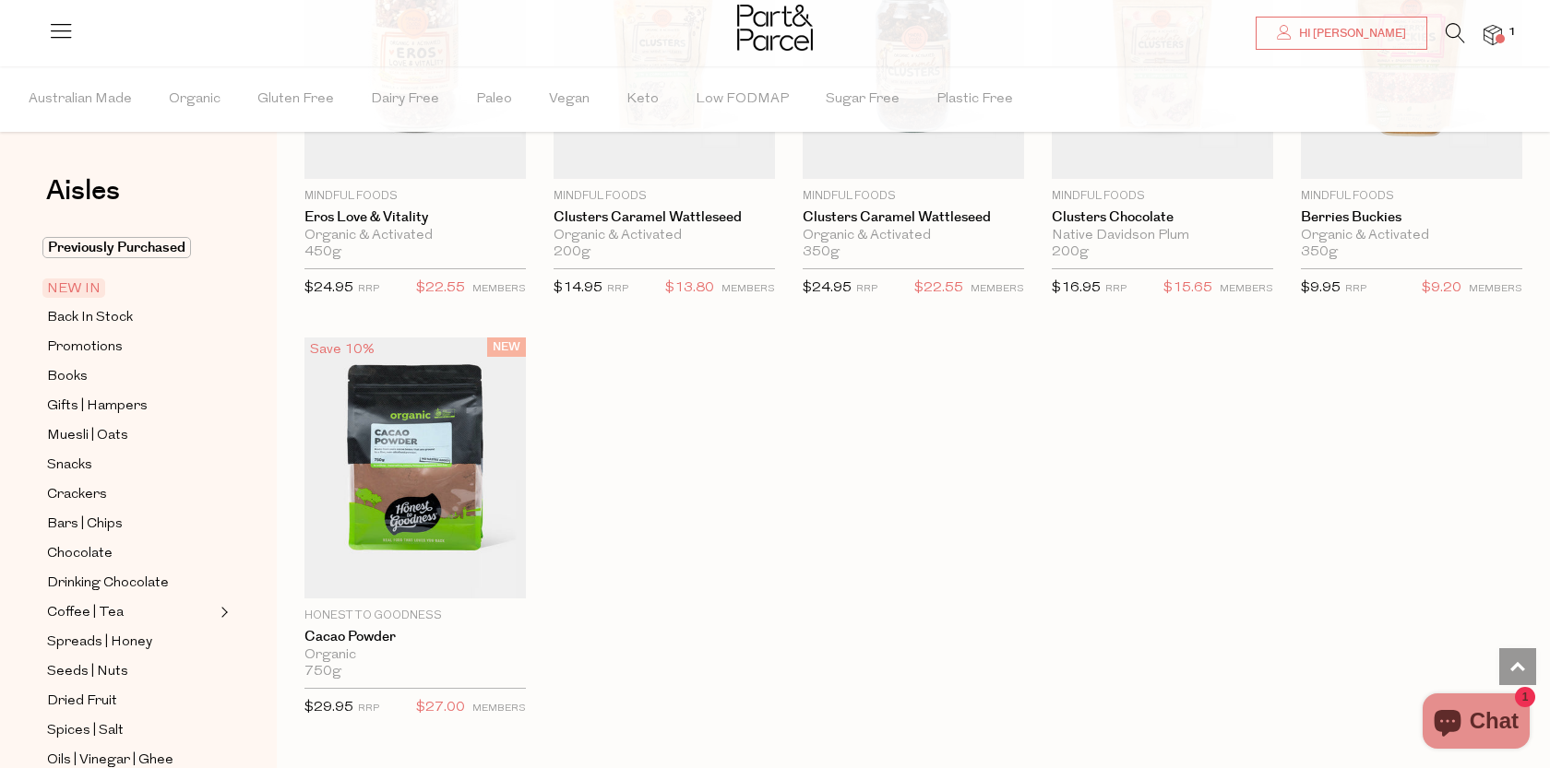
scroll to position [2157, 0]
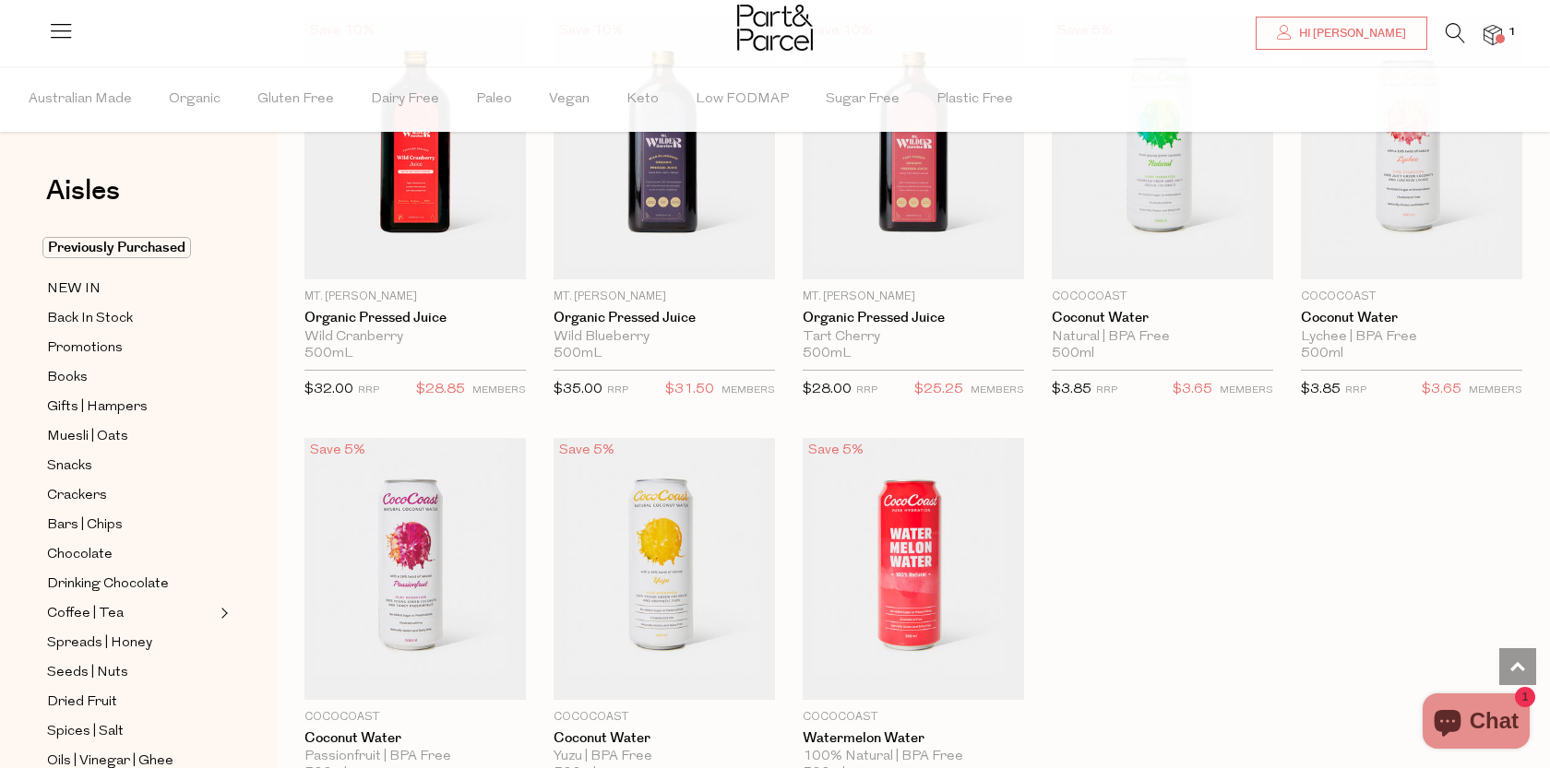
scroll to position [2246, 0]
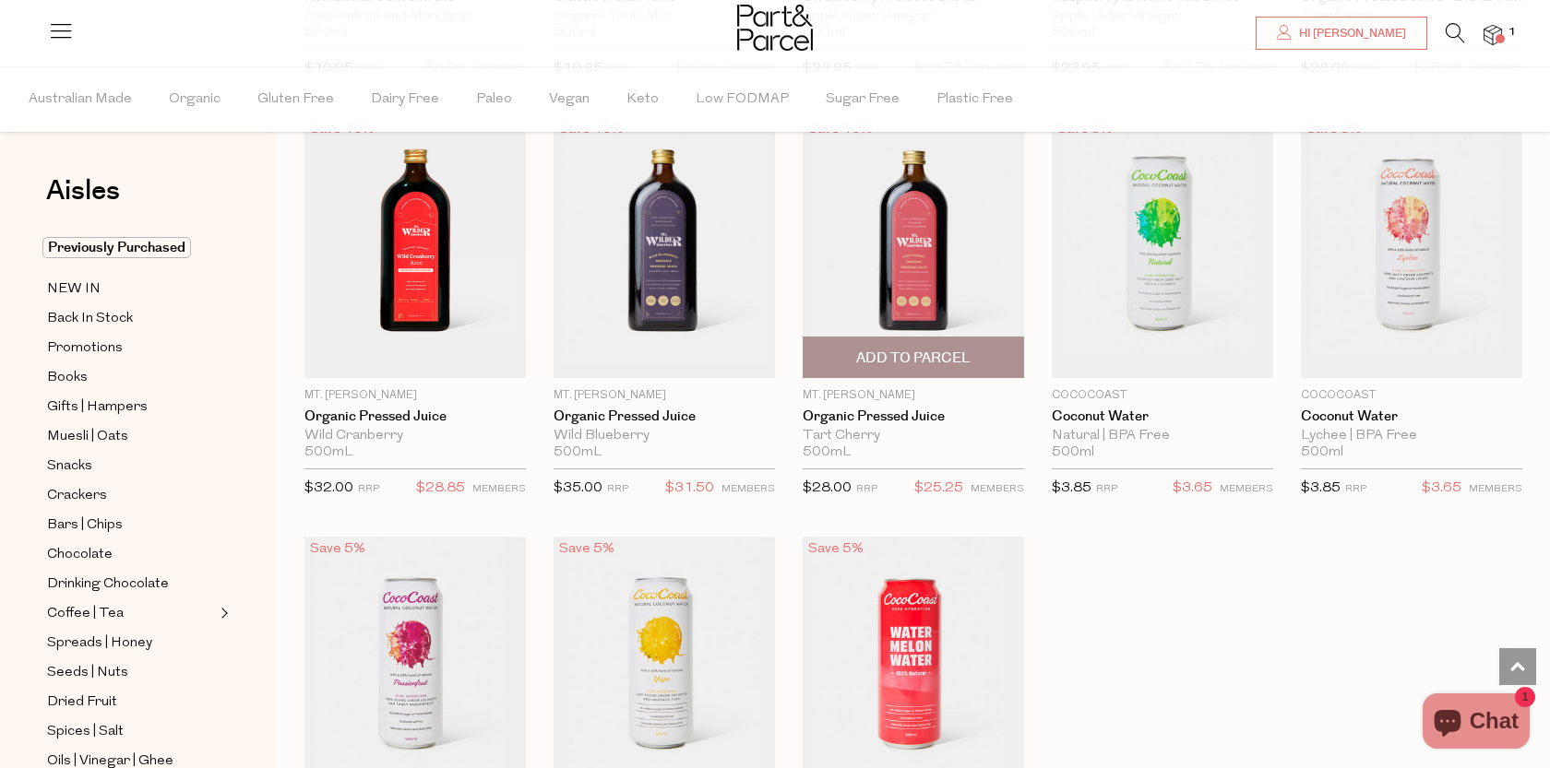
click at [908, 244] on img at bounding box center [912, 247] width 221 height 261
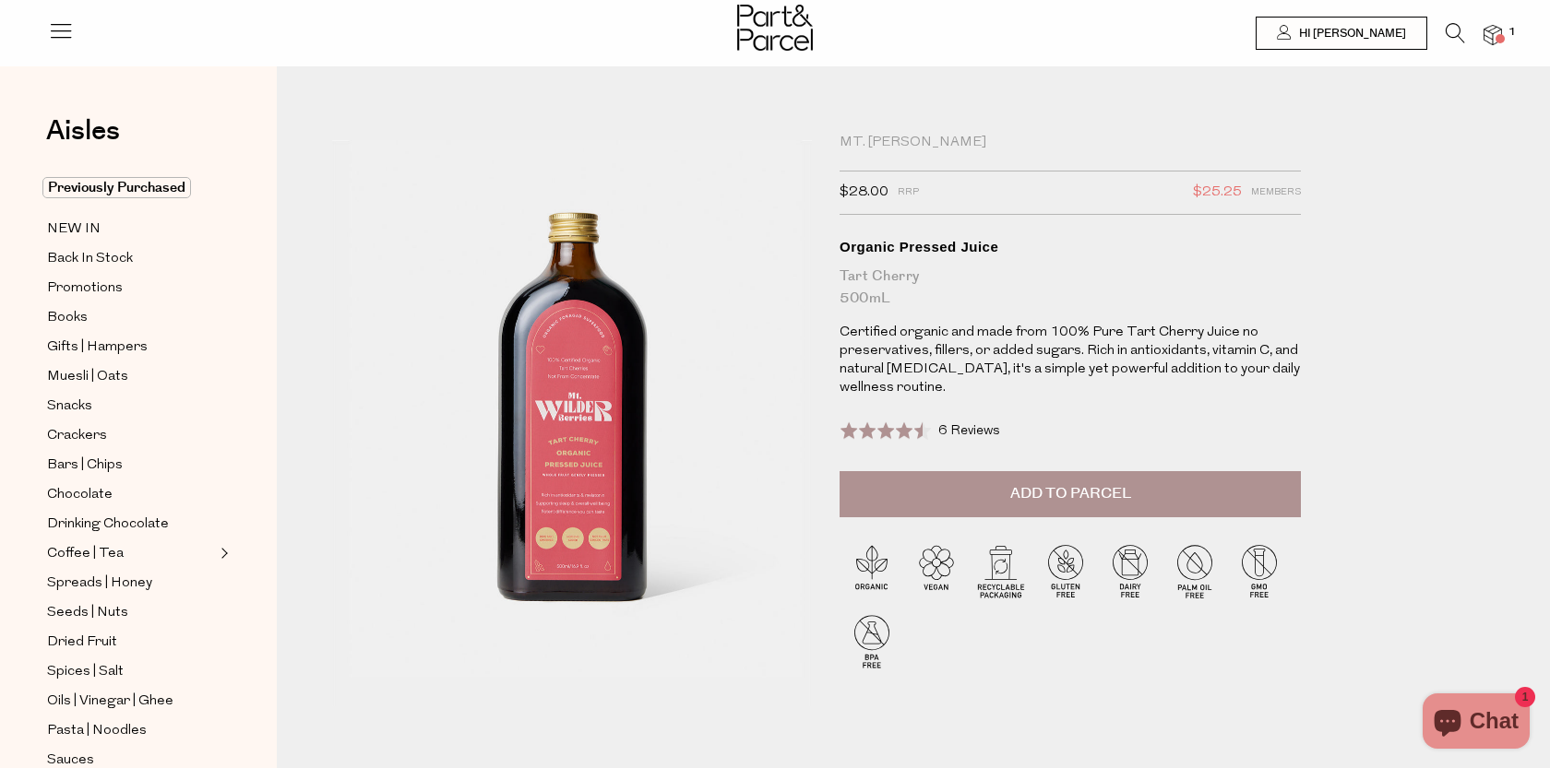
click at [978, 431] on span "6 Reviews" at bounding box center [969, 431] width 62 height 14
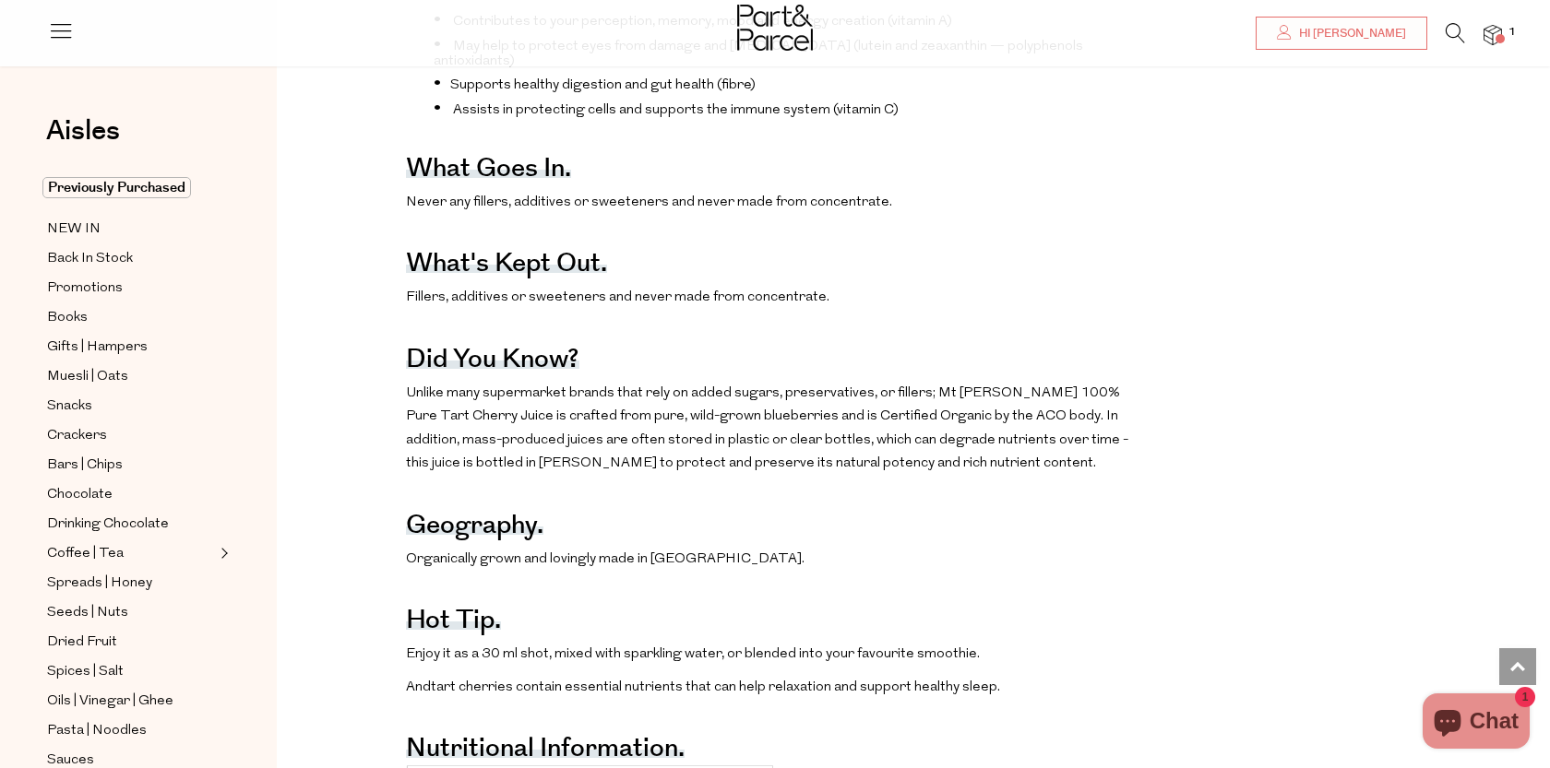
scroll to position [914, 0]
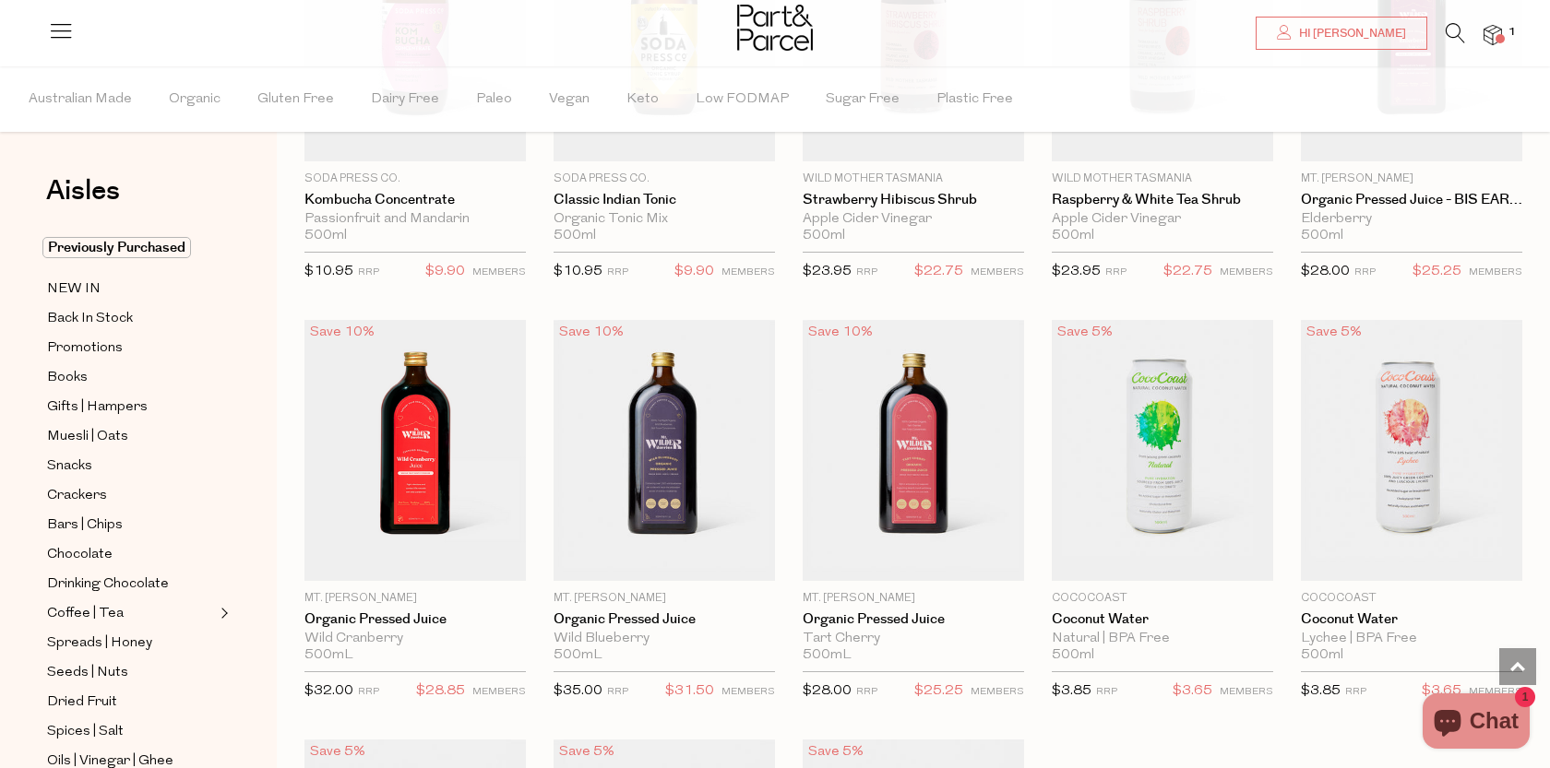
scroll to position [1794, 0]
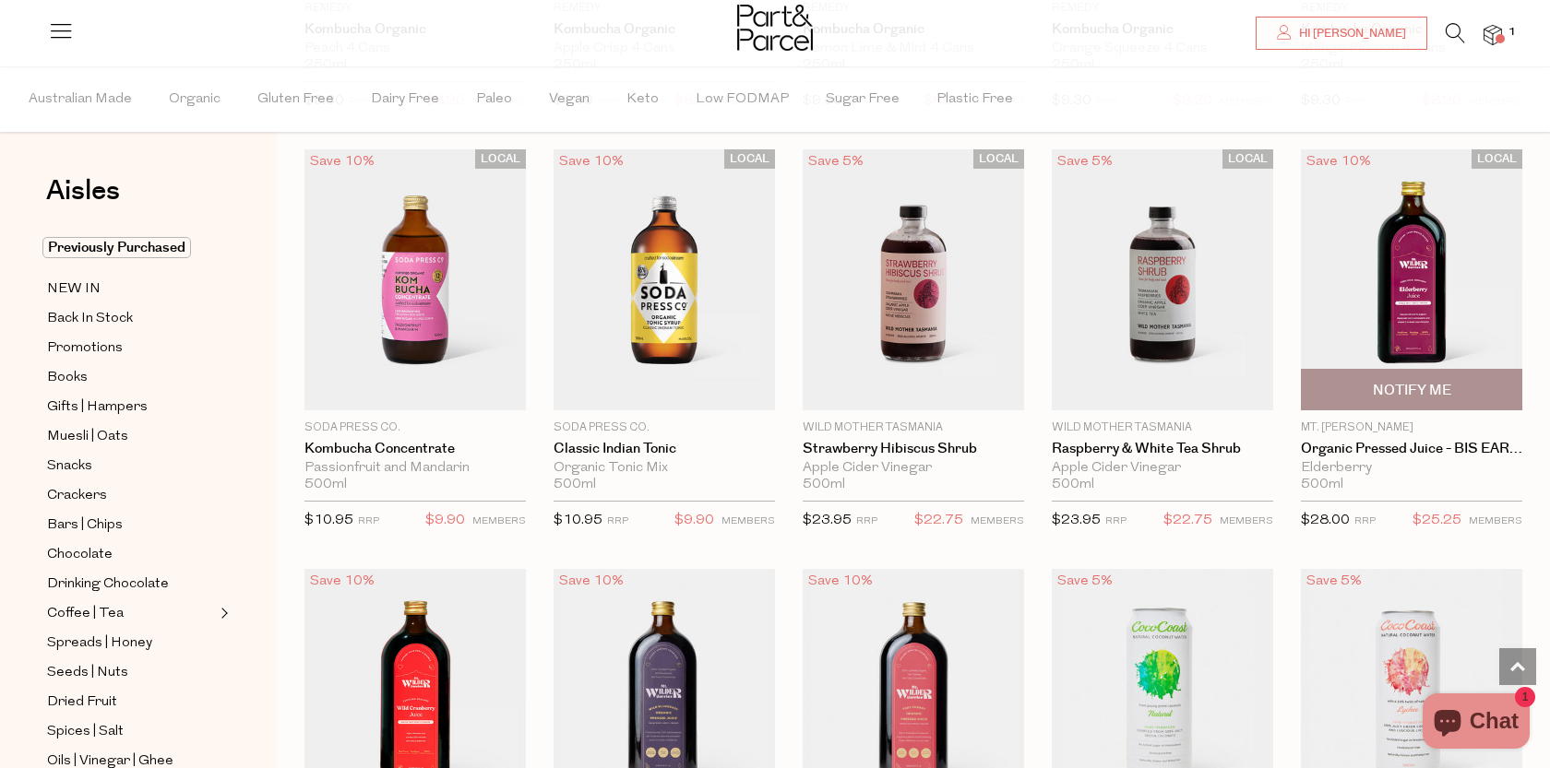
click at [1395, 276] on img at bounding box center [1411, 279] width 221 height 261
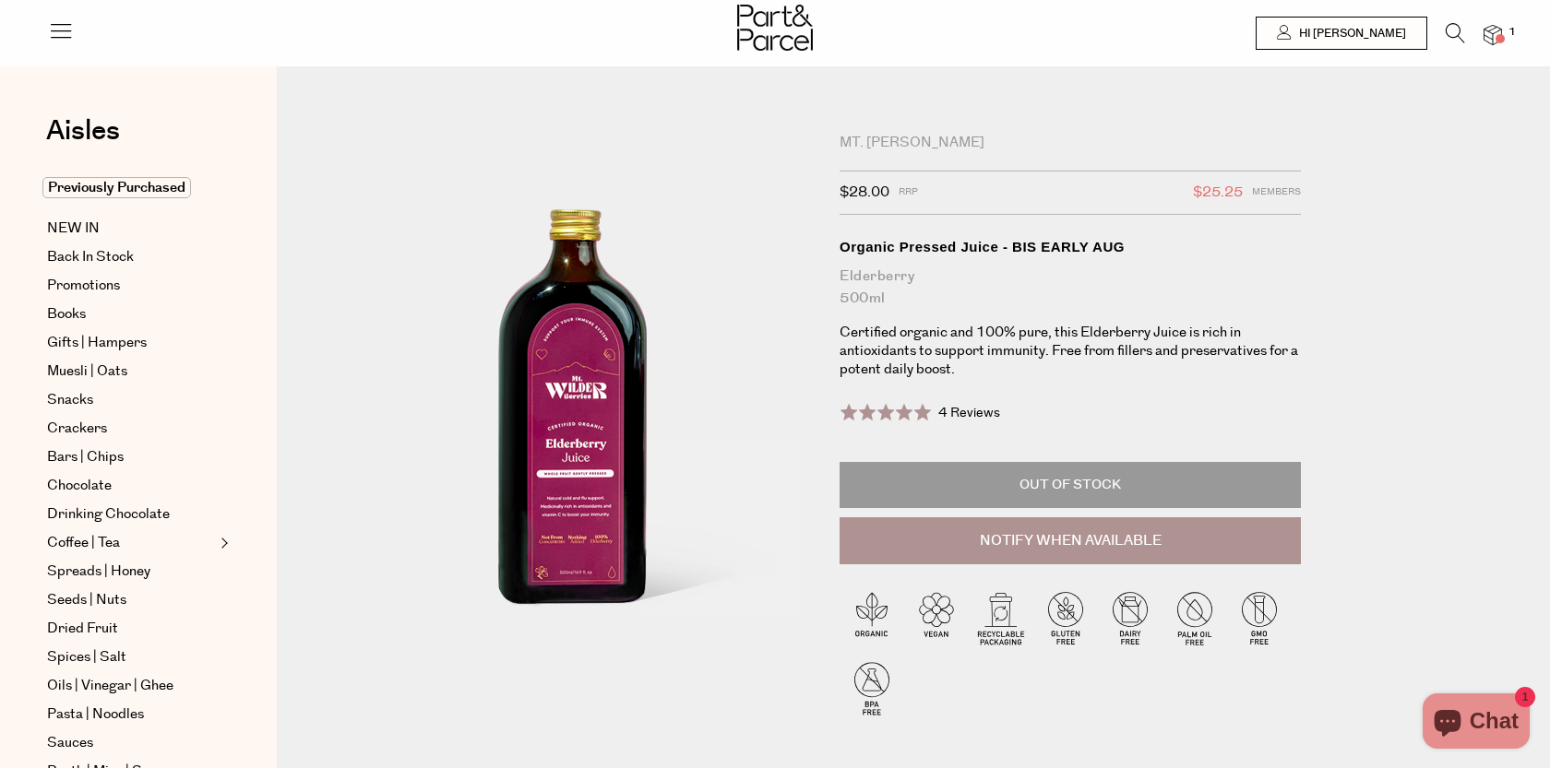
click at [972, 412] on span "4 Reviews" at bounding box center [969, 413] width 62 height 18
click at [908, 411] on span at bounding box center [885, 412] width 92 height 18
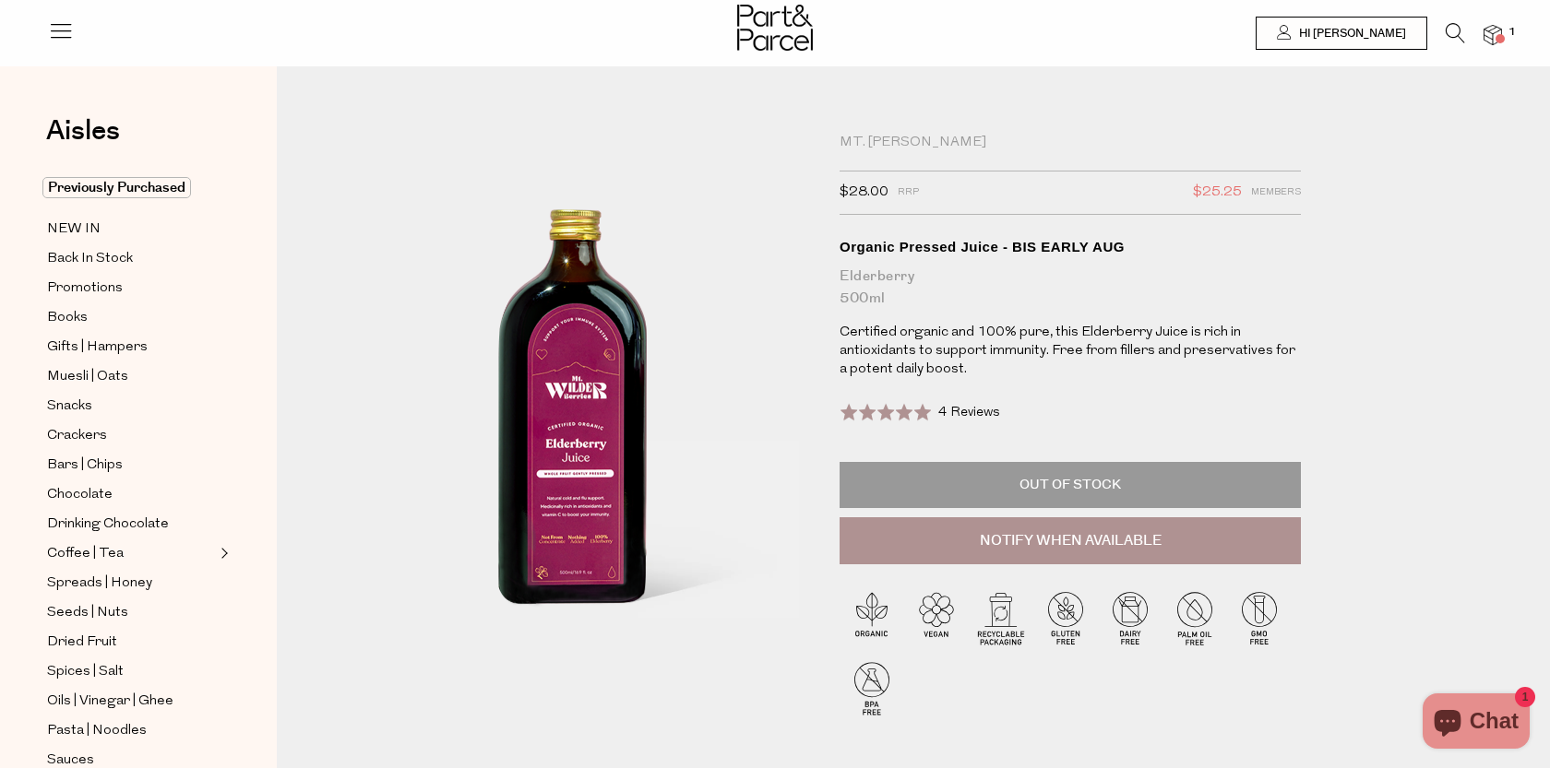
click at [1039, 543] on button "Notify When Available" at bounding box center [1069, 541] width 461 height 48
type input "Notify when available"
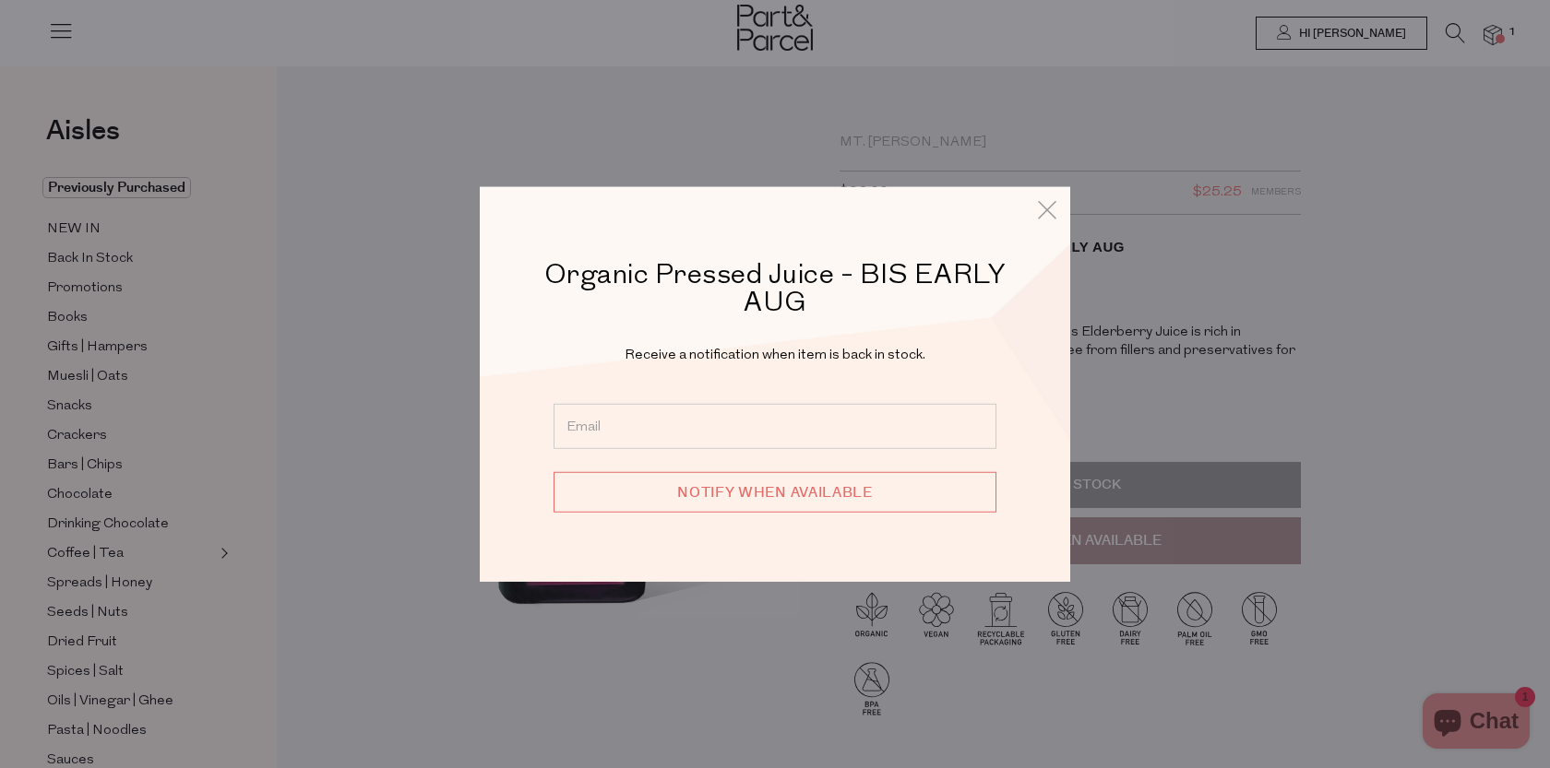
click at [779, 426] on input "email" at bounding box center [774, 426] width 443 height 45
type input "melgianna24@hotmail.com"
click at [794, 483] on input "Notify when available" at bounding box center [774, 492] width 443 height 41
type input "We will be in touch"
click at [1418, 328] on div "Organic Pressed Juice - BIS EARLY AUG Receive a notification when item is back …" at bounding box center [775, 384] width 1550 height 768
